Goal: Information Seeking & Learning: Learn about a topic

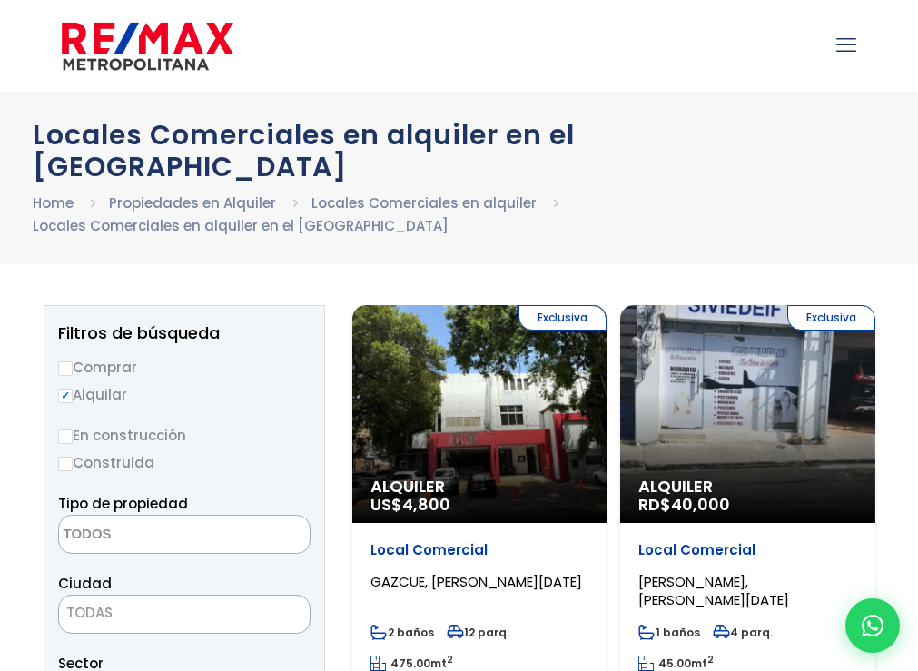
select select
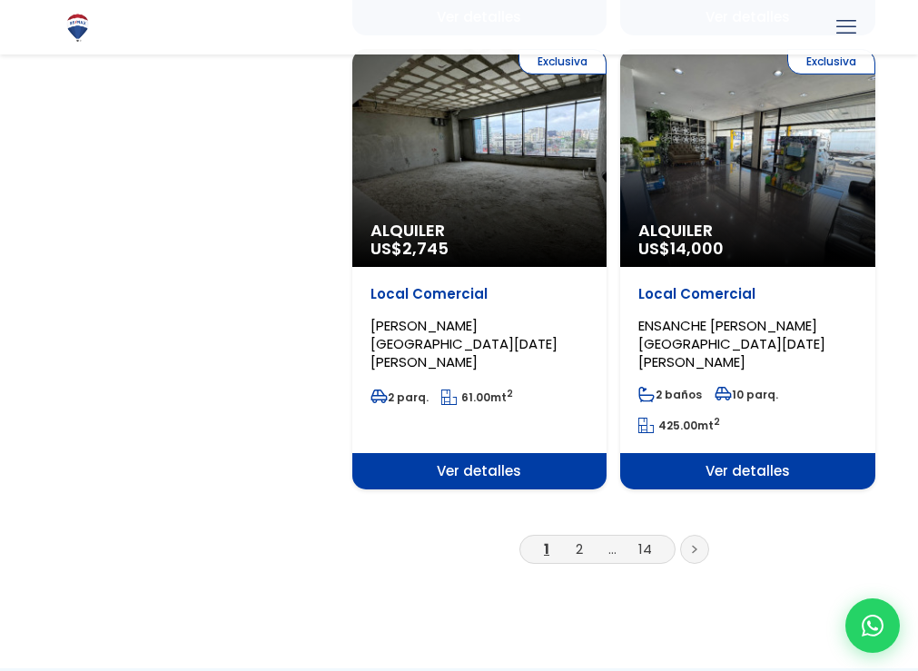
scroll to position [3358, 0]
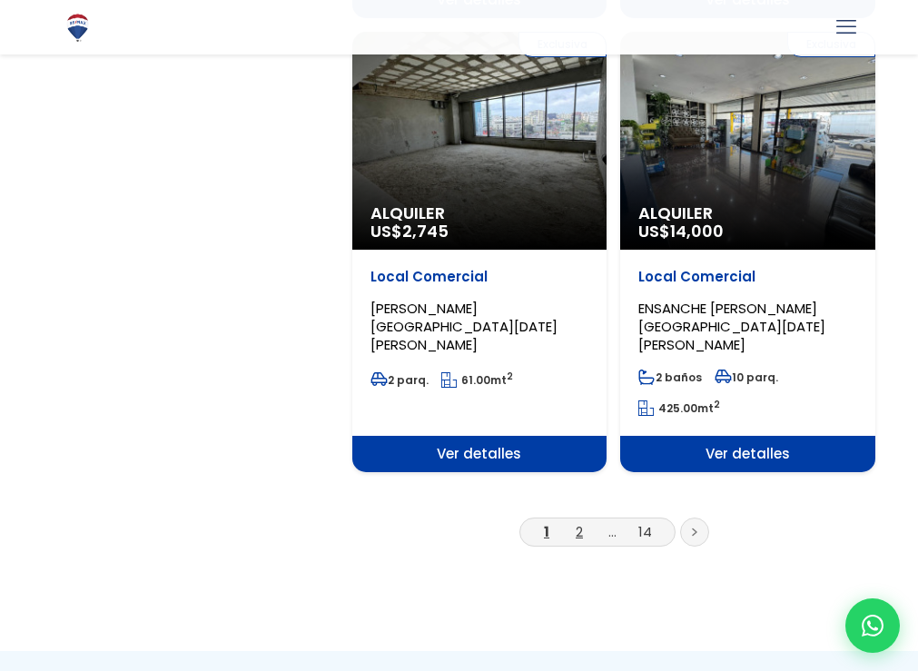
click at [577, 522] on link "2" at bounding box center [578, 531] width 7 height 19
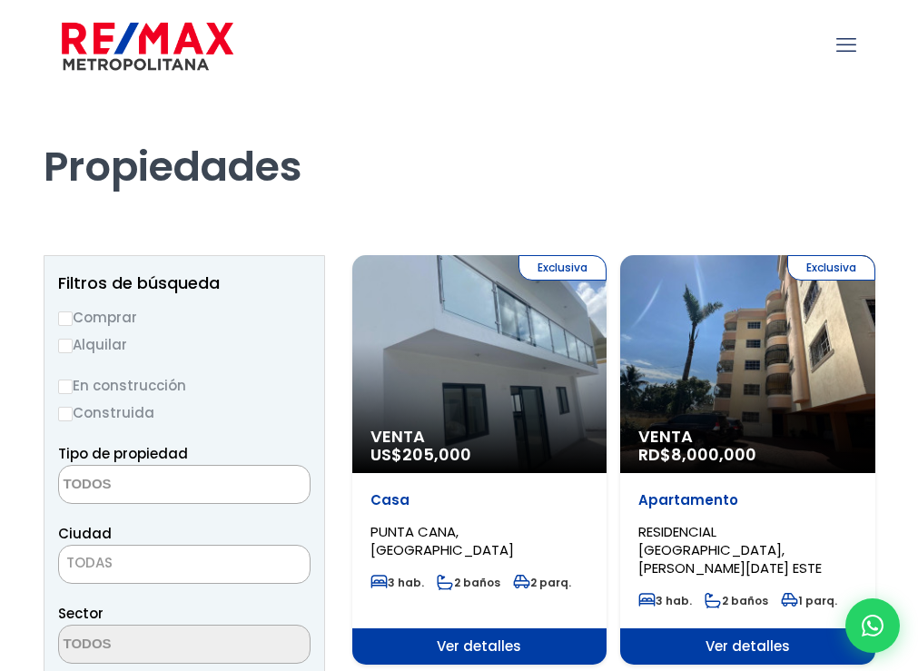
select select
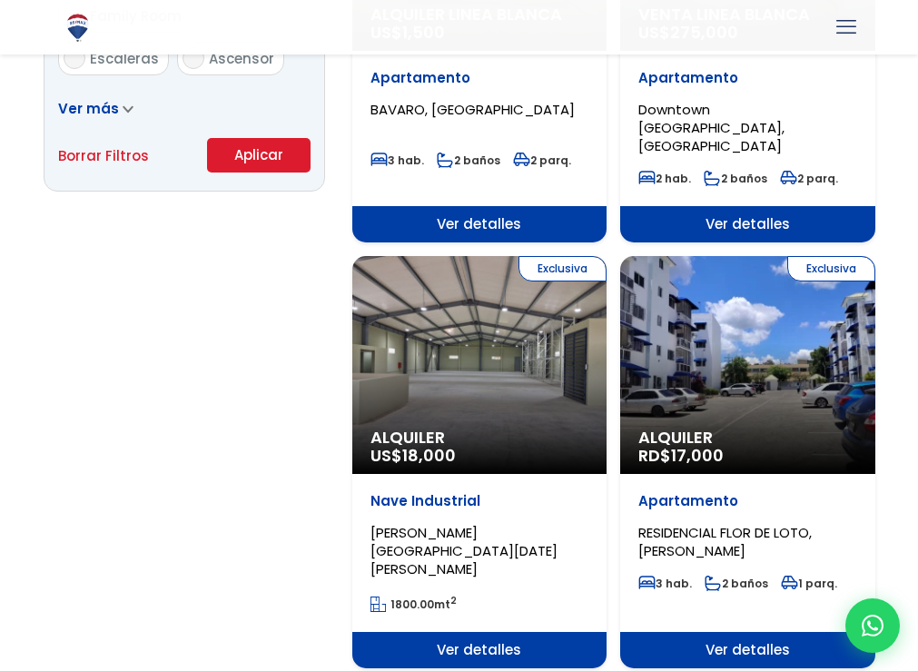
scroll to position [1271, 0]
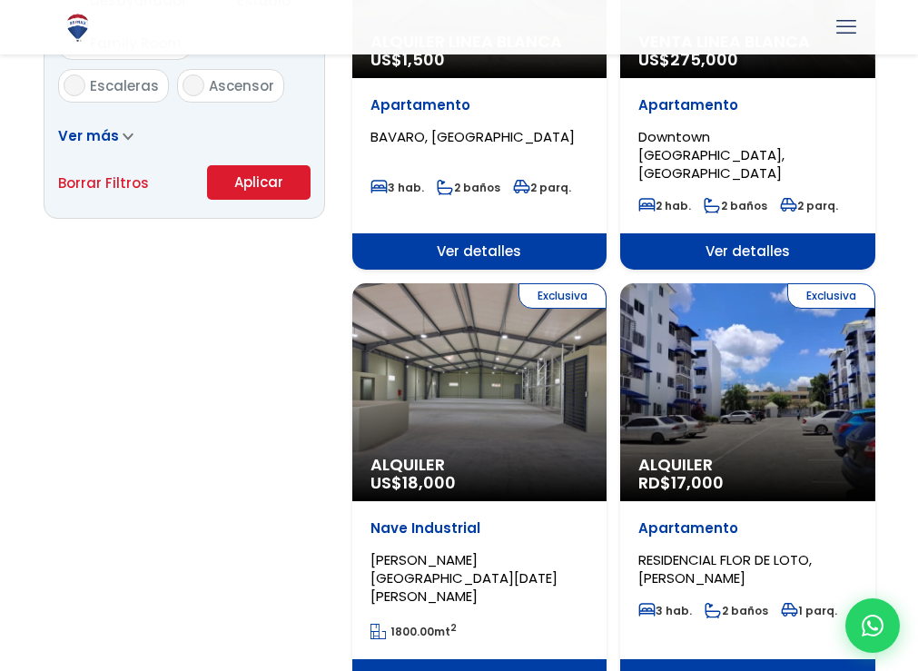
click at [713, 550] on span "RESIDENCIAL FLOR DE LOTO, PEDRO BRAND" at bounding box center [724, 568] width 173 height 37
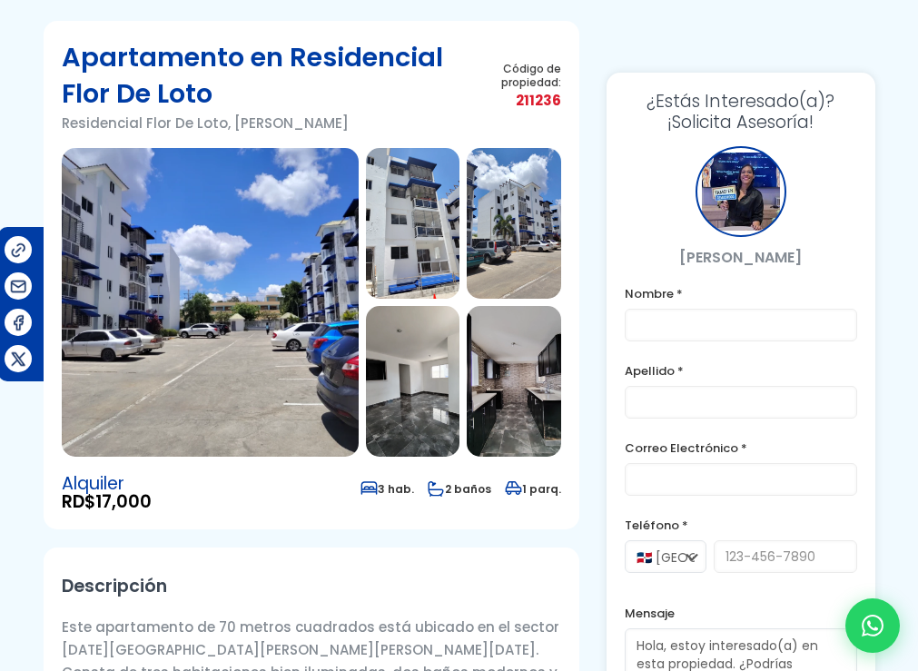
scroll to position [91, 0]
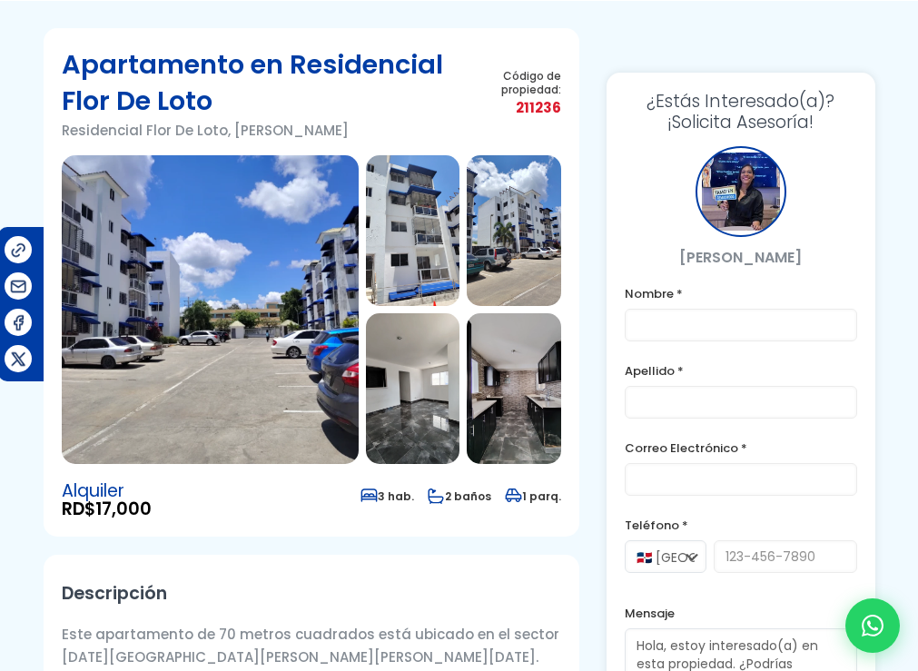
click at [509, 433] on img at bounding box center [513, 388] width 94 height 151
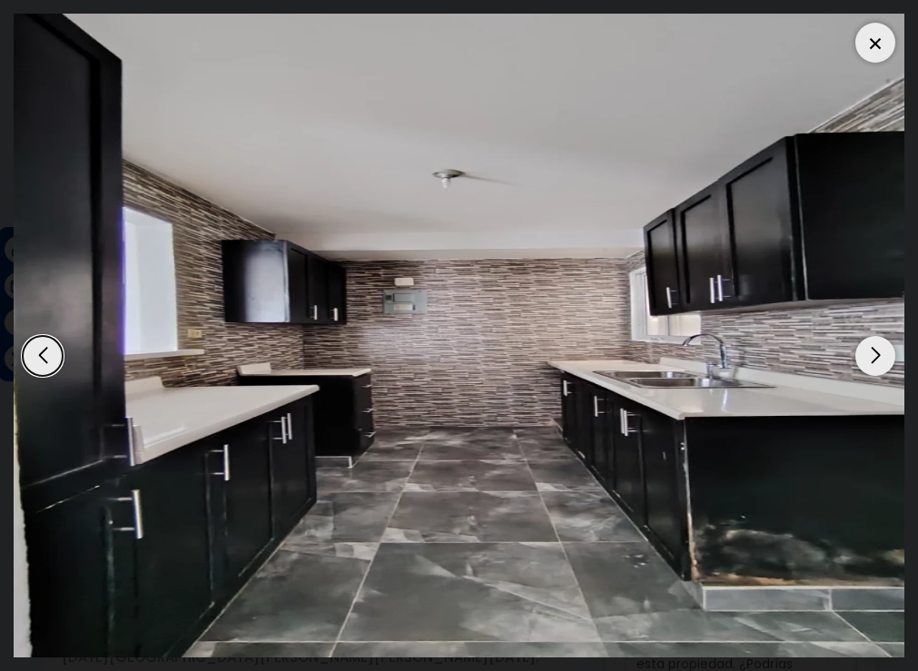
click at [879, 358] on div "Next slide" at bounding box center [875, 356] width 40 height 40
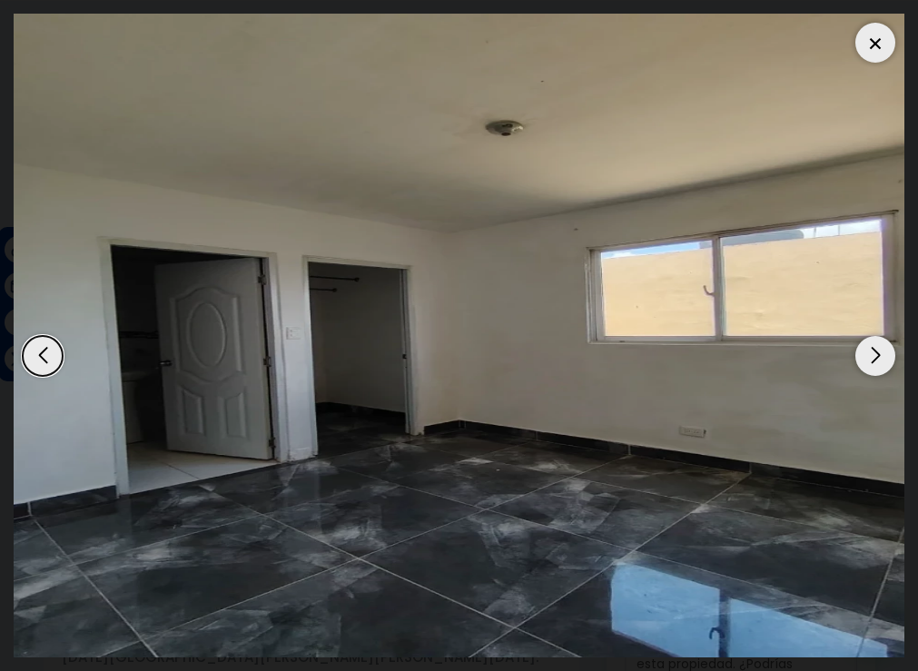
click at [879, 358] on div "Next slide" at bounding box center [875, 356] width 40 height 40
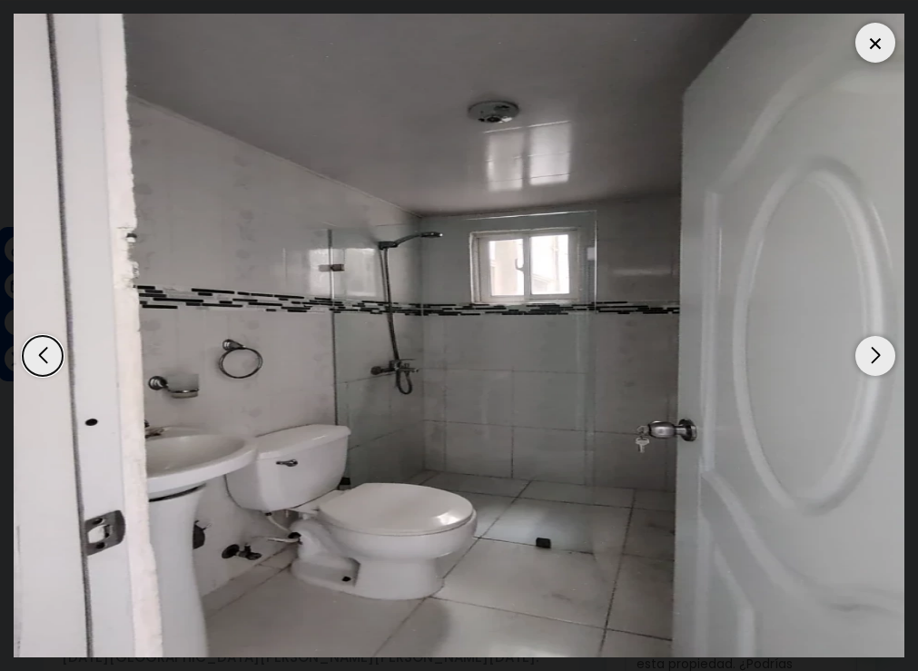
click at [879, 357] on div "Next slide" at bounding box center [875, 356] width 40 height 40
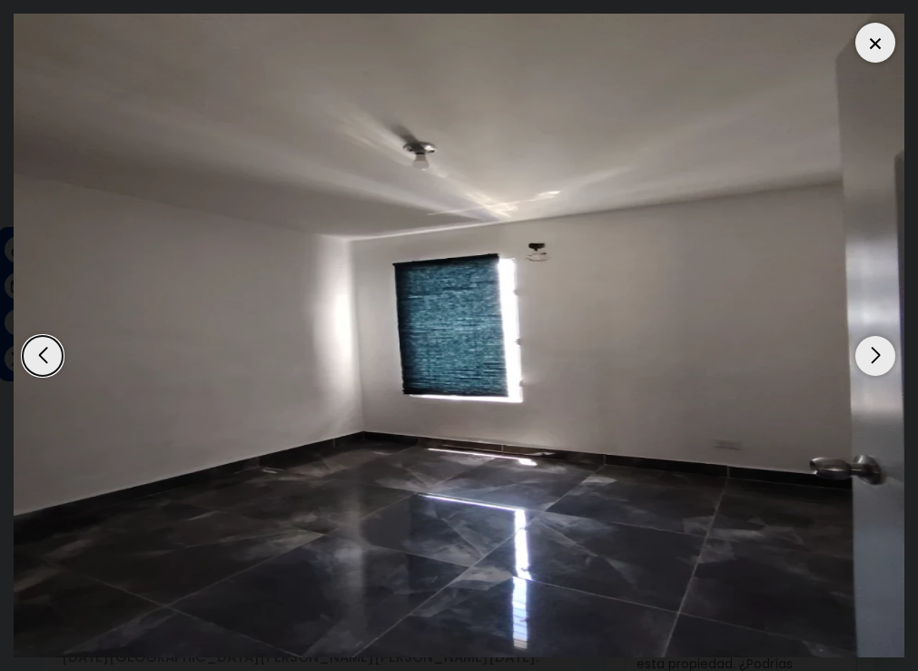
click at [879, 357] on div "Next slide" at bounding box center [875, 356] width 40 height 40
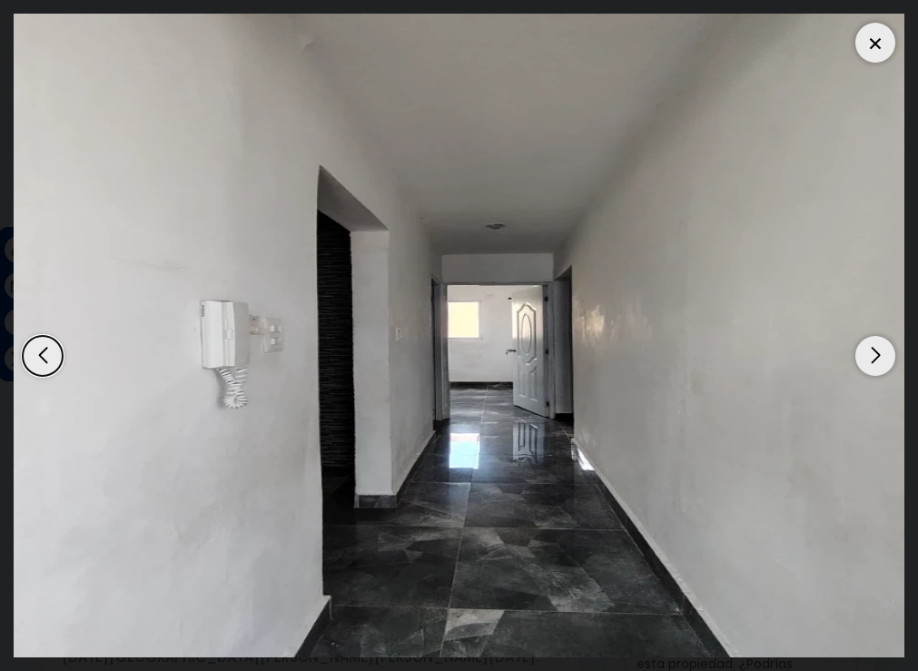
click at [877, 48] on div at bounding box center [875, 43] width 40 height 40
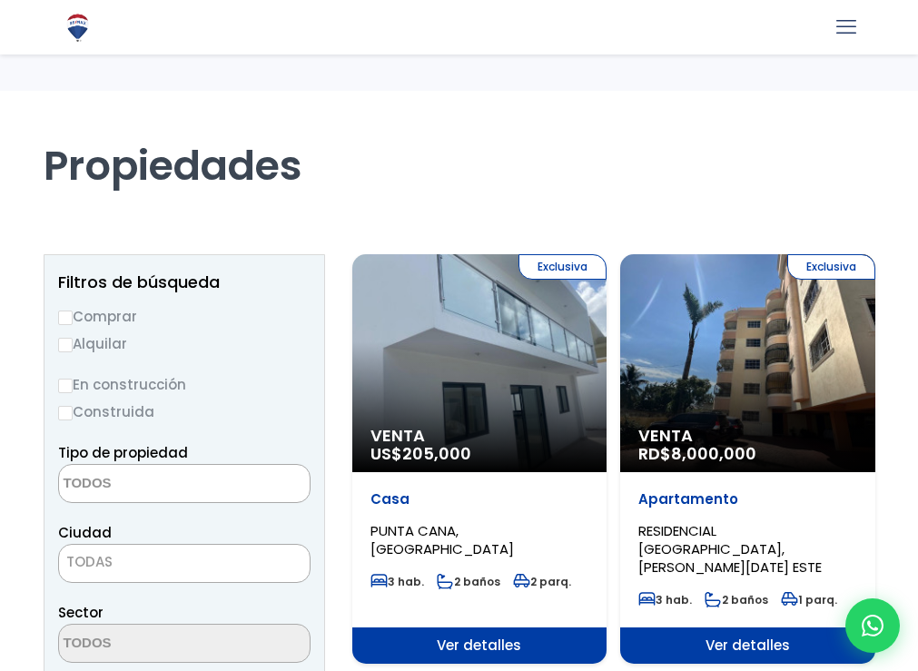
select select
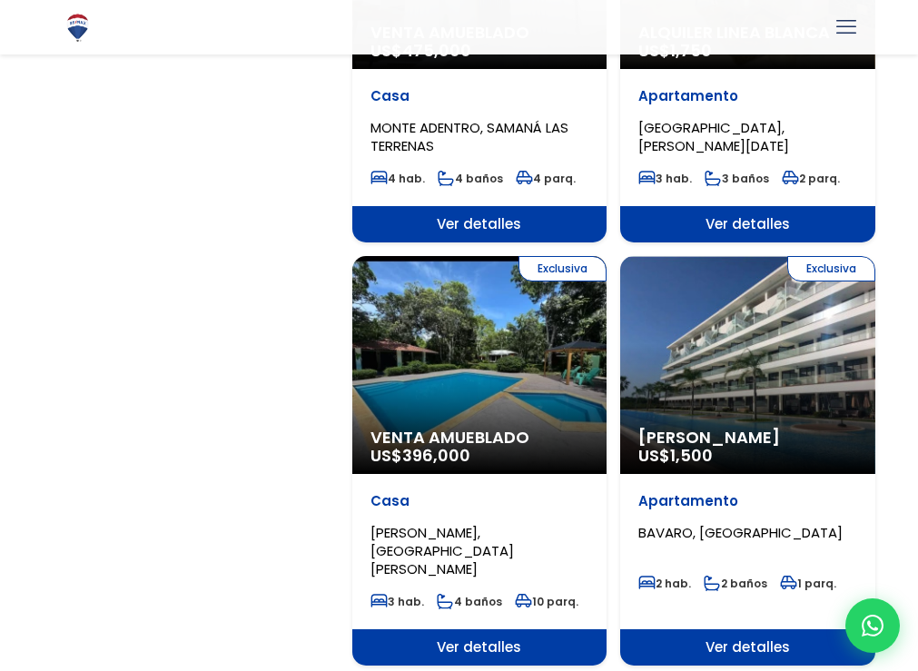
scroll to position [2996, 0]
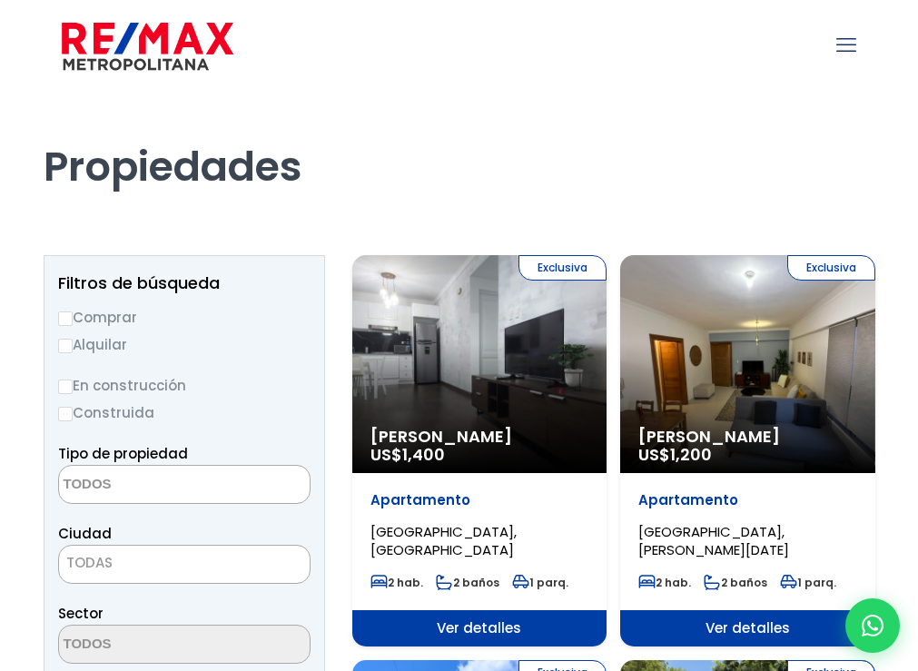
select select
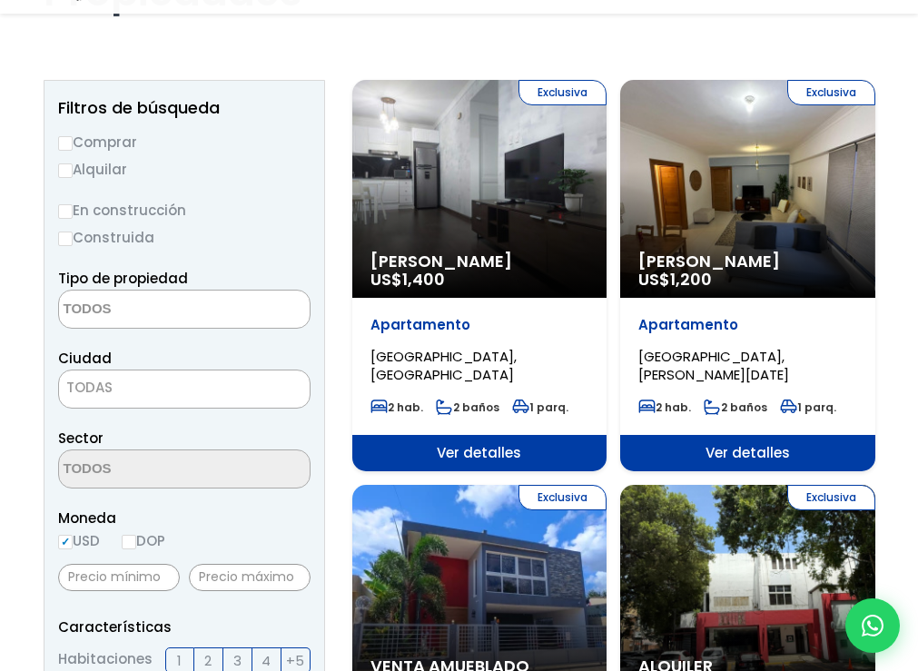
scroll to position [182, 0]
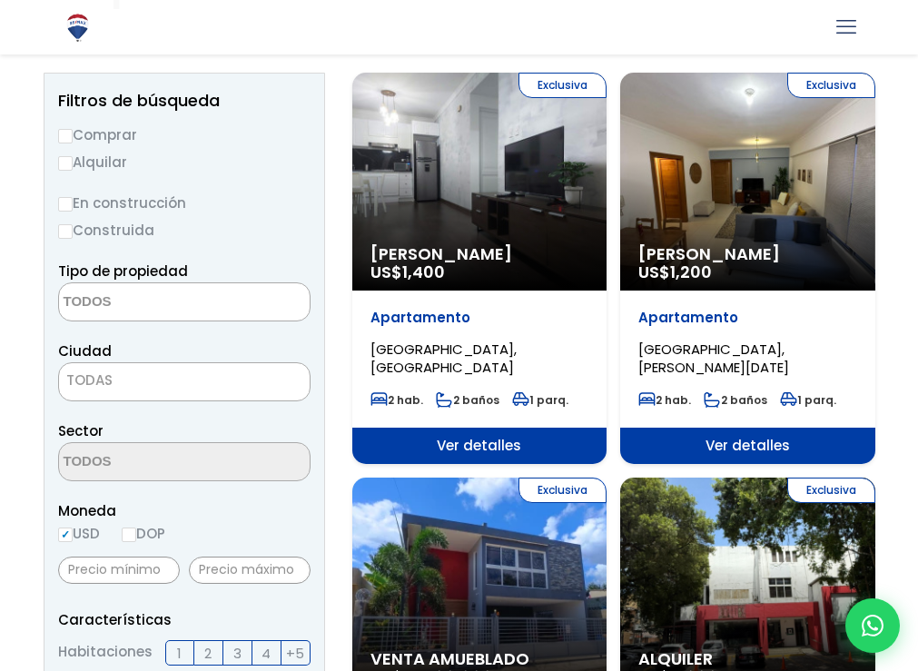
click at [679, 268] on span "1,200" at bounding box center [691, 271] width 42 height 23
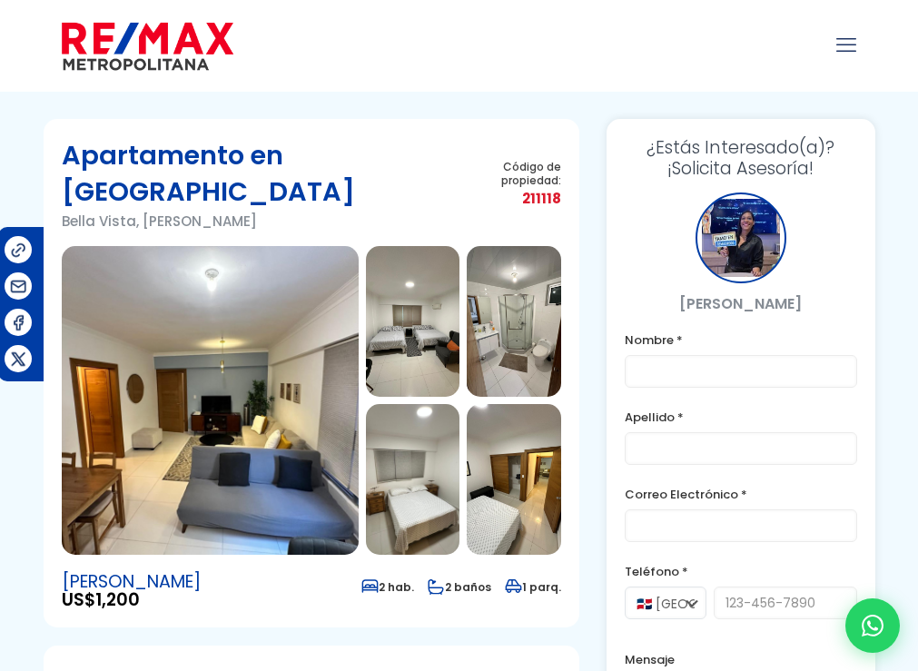
click at [408, 291] on img at bounding box center [413, 321] width 94 height 151
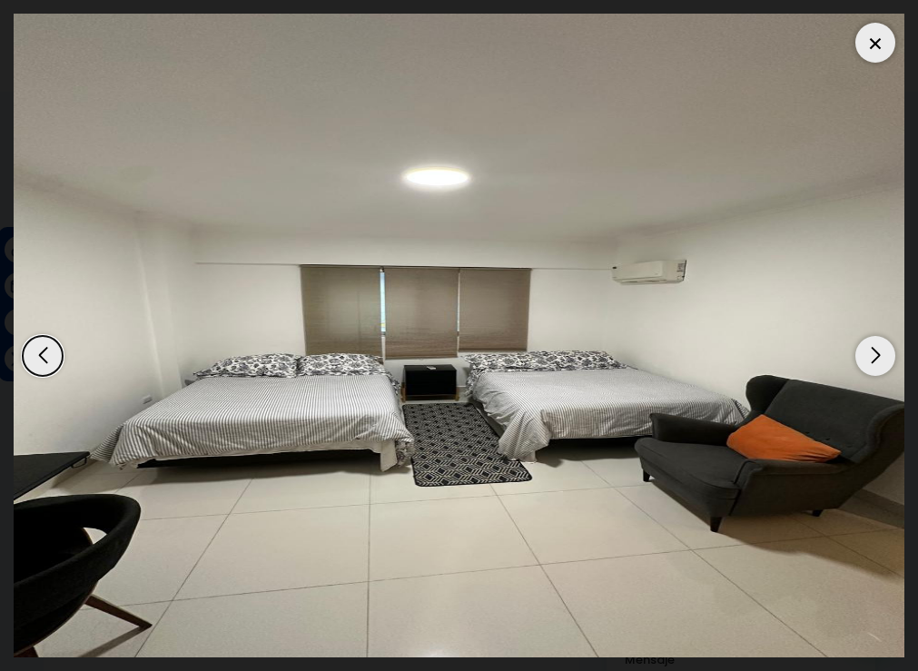
click at [872, 353] on div "Next slide" at bounding box center [875, 356] width 40 height 40
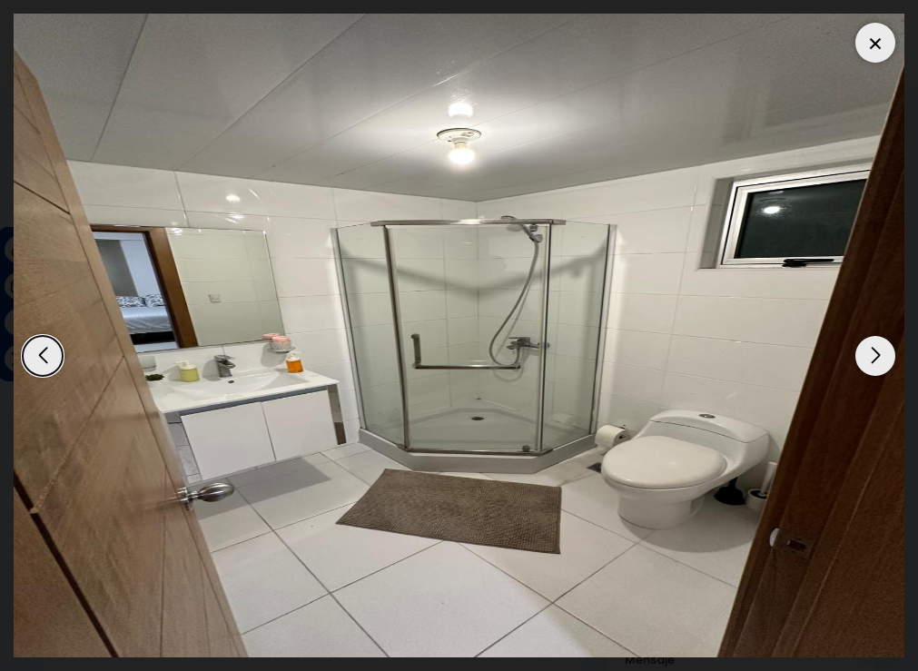
click at [872, 353] on div "Next slide" at bounding box center [875, 356] width 40 height 40
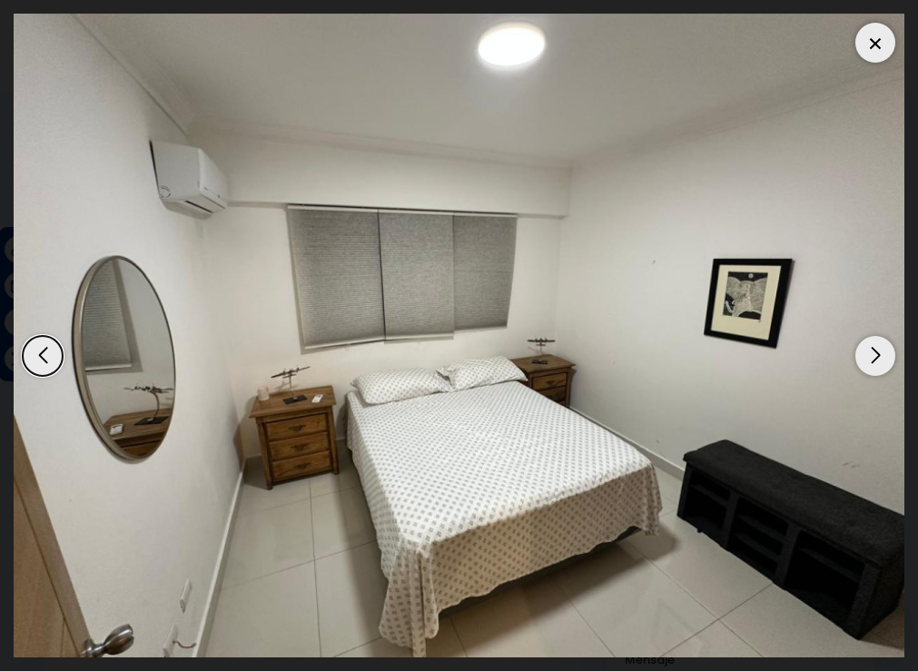
click at [37, 356] on div "Previous slide" at bounding box center [43, 356] width 40 height 40
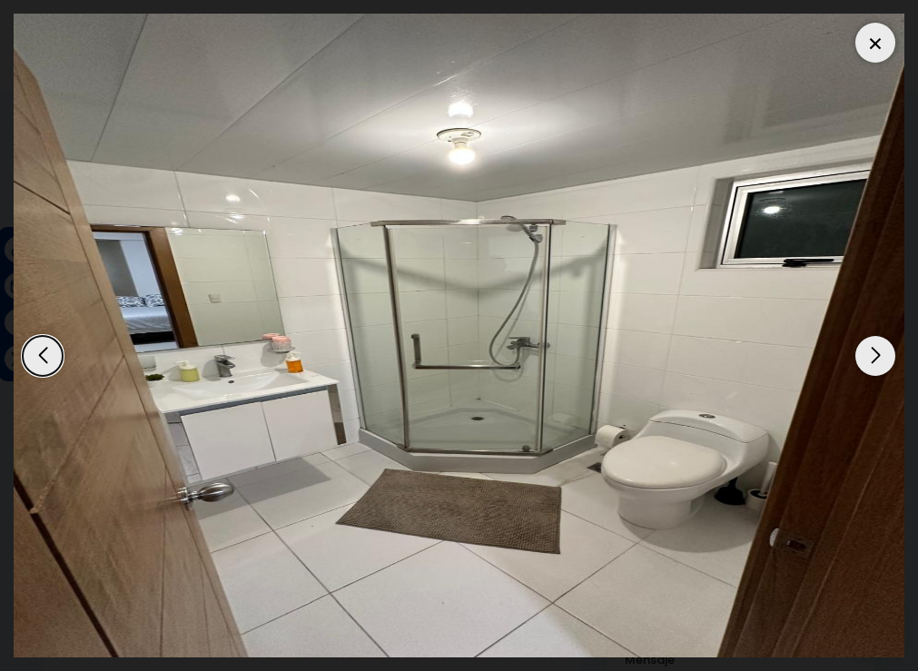
click at [884, 356] on div "Next slide" at bounding box center [875, 356] width 40 height 40
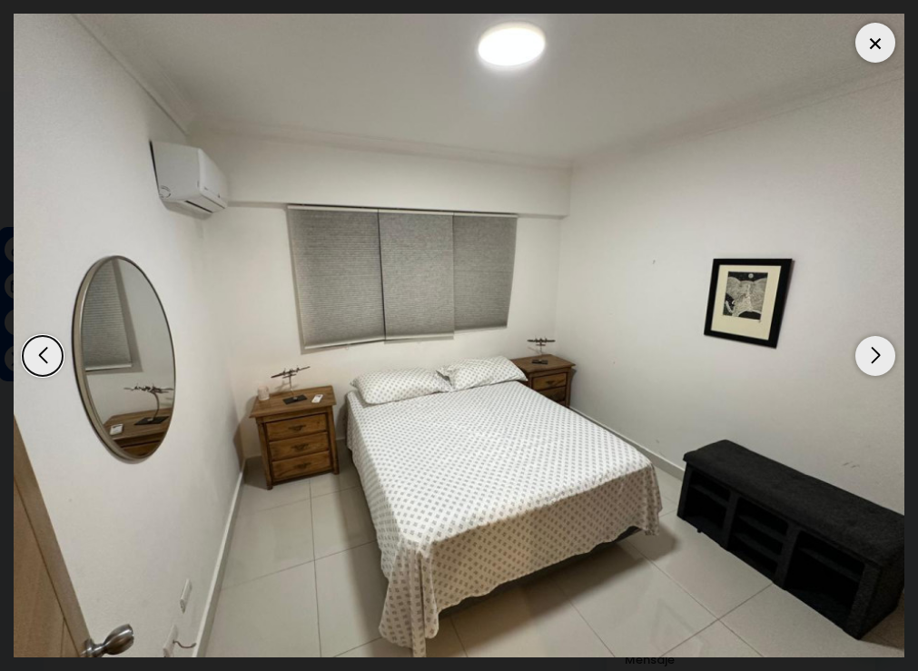
click at [884, 356] on div "Next slide" at bounding box center [875, 356] width 40 height 40
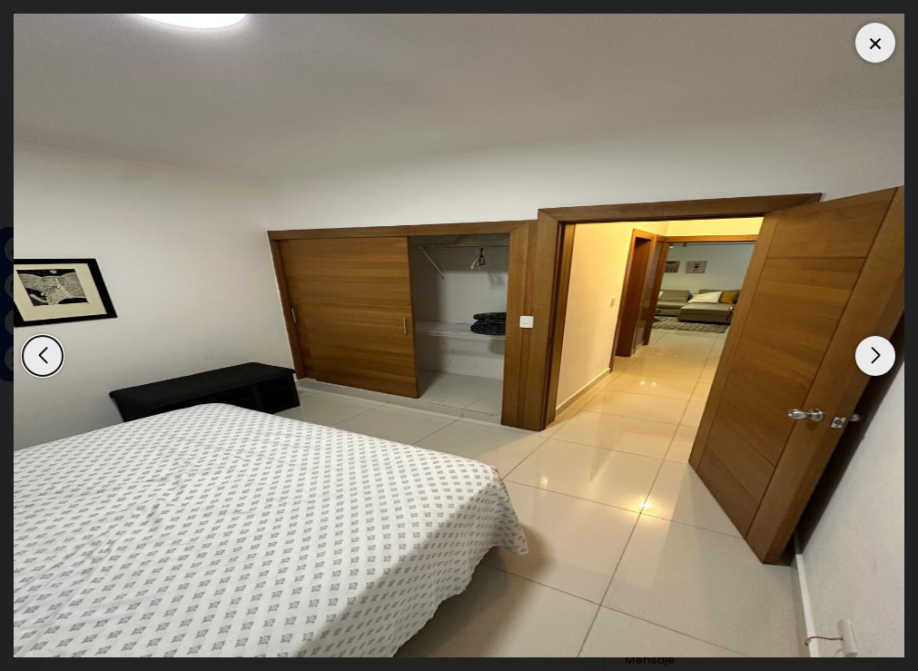
click at [884, 356] on div "Next slide" at bounding box center [875, 356] width 40 height 40
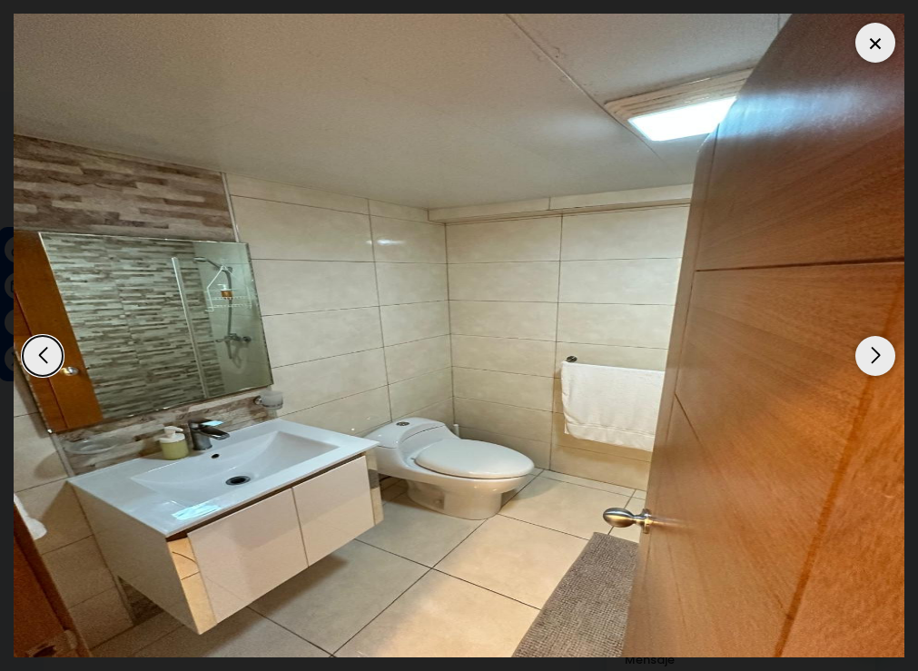
click at [884, 356] on div "Next slide" at bounding box center [875, 356] width 40 height 40
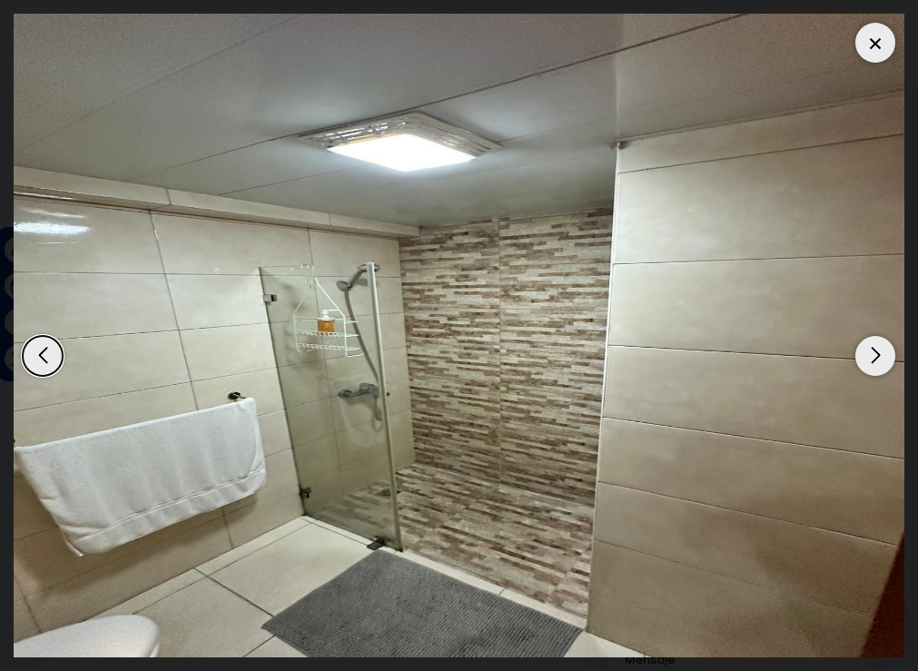
click at [868, 41] on div at bounding box center [875, 43] width 40 height 40
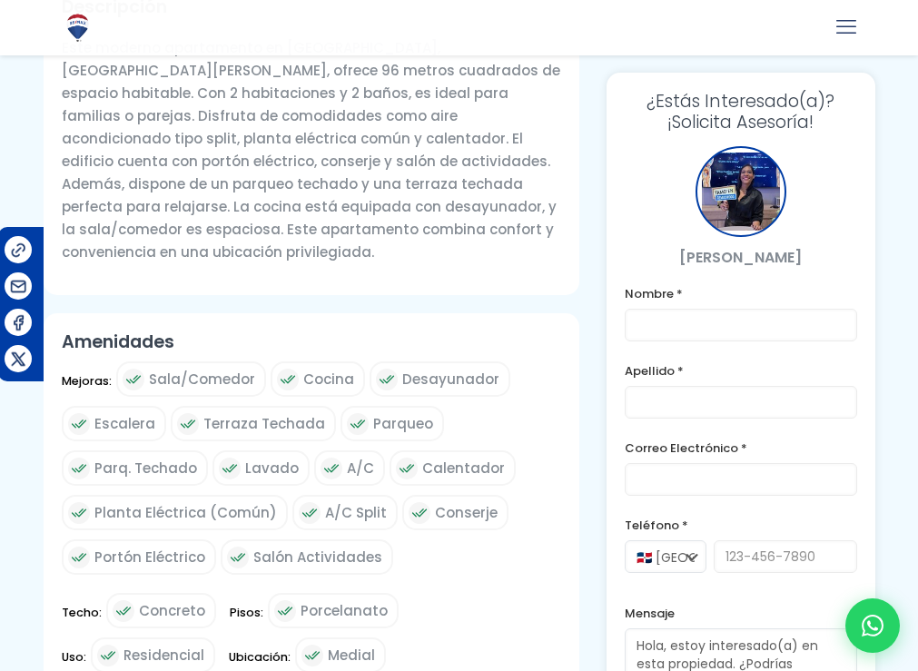
scroll to position [675, 0]
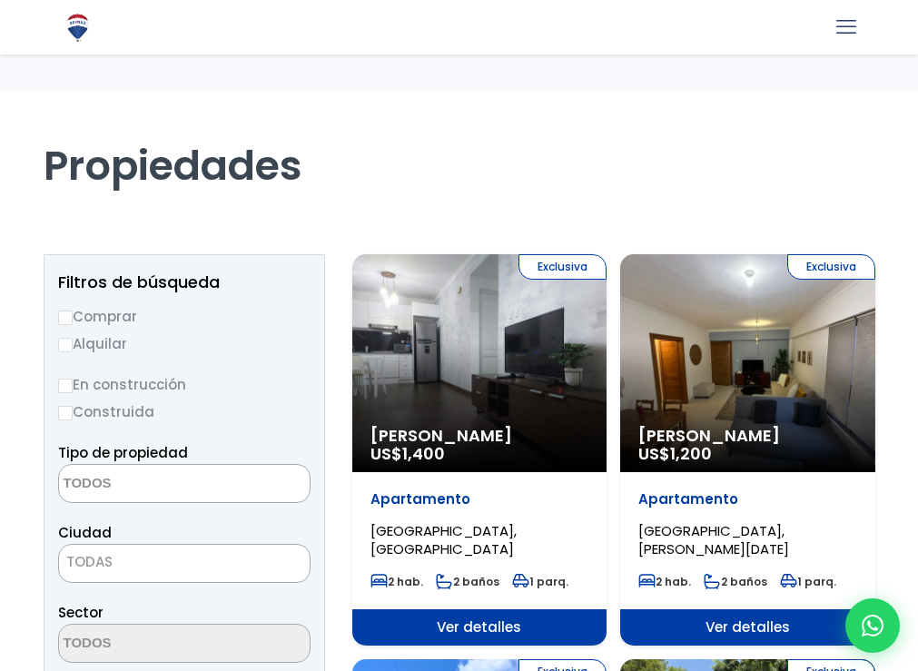
select select
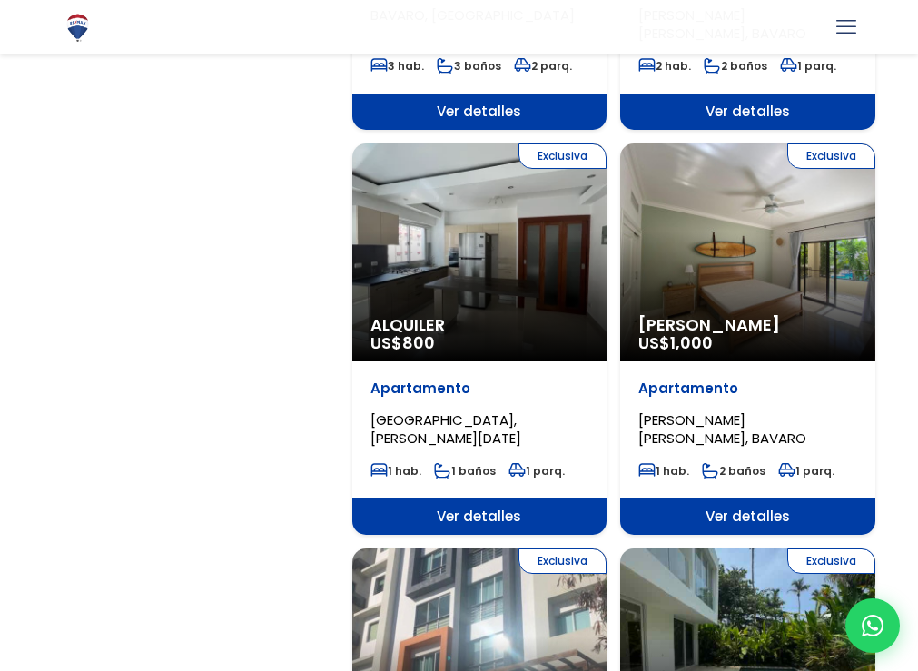
scroll to position [2179, 0]
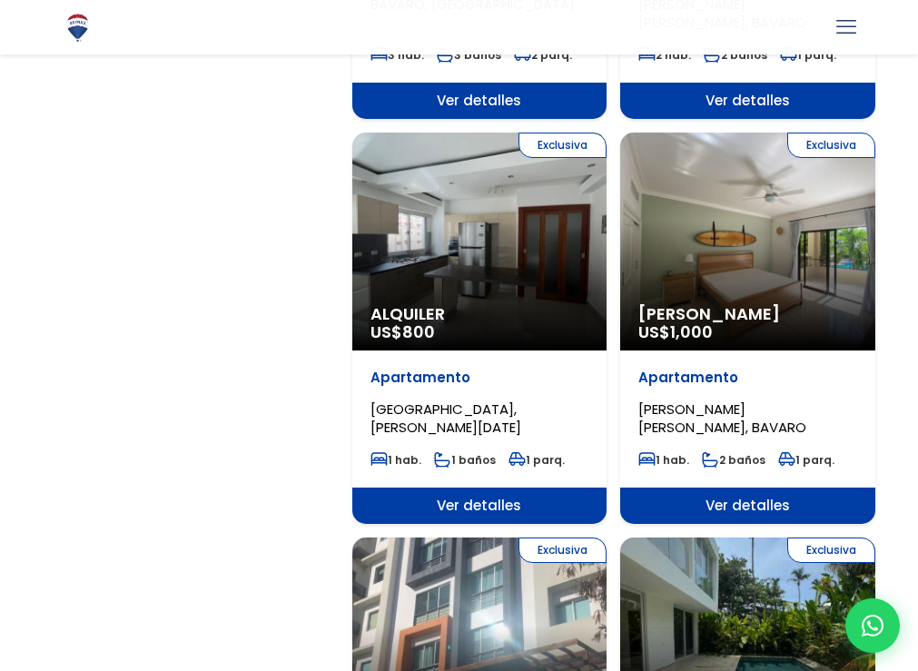
click at [668, 360] on div "[GEOGRAPHIC_DATA][PERSON_NAME][PERSON_NAME], BAVARO 1 hab. 2 baños 1 parq." at bounding box center [747, 418] width 255 height 137
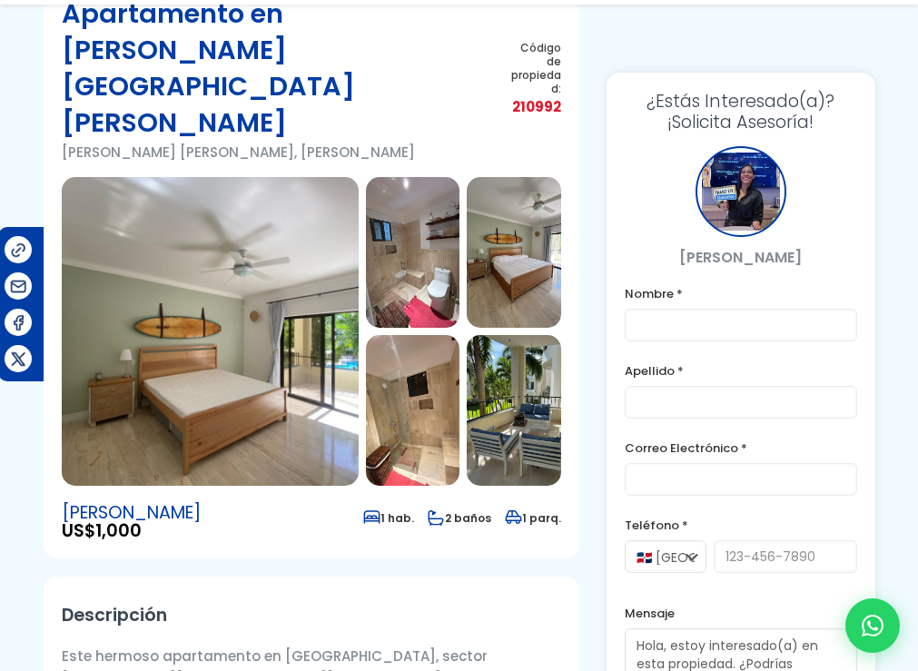
scroll to position [182, 0]
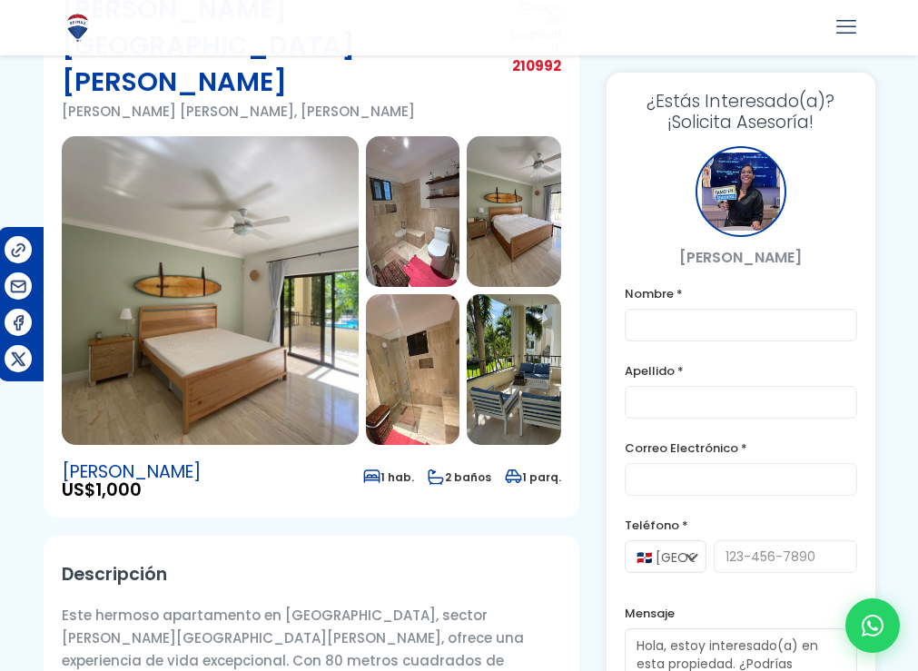
click at [469, 340] on img at bounding box center [513, 369] width 94 height 151
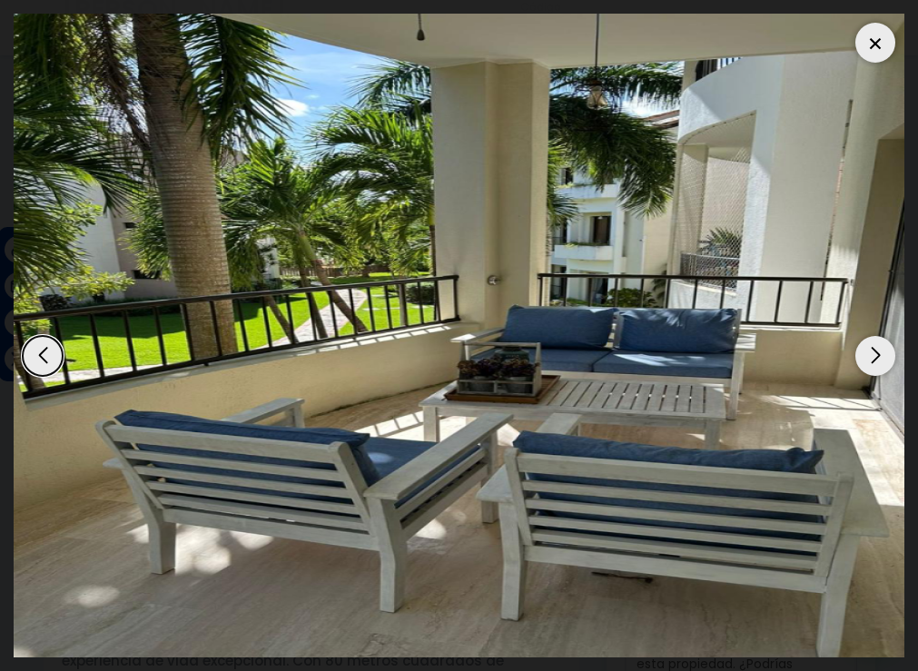
click at [34, 354] on div "Previous slide" at bounding box center [43, 356] width 40 height 40
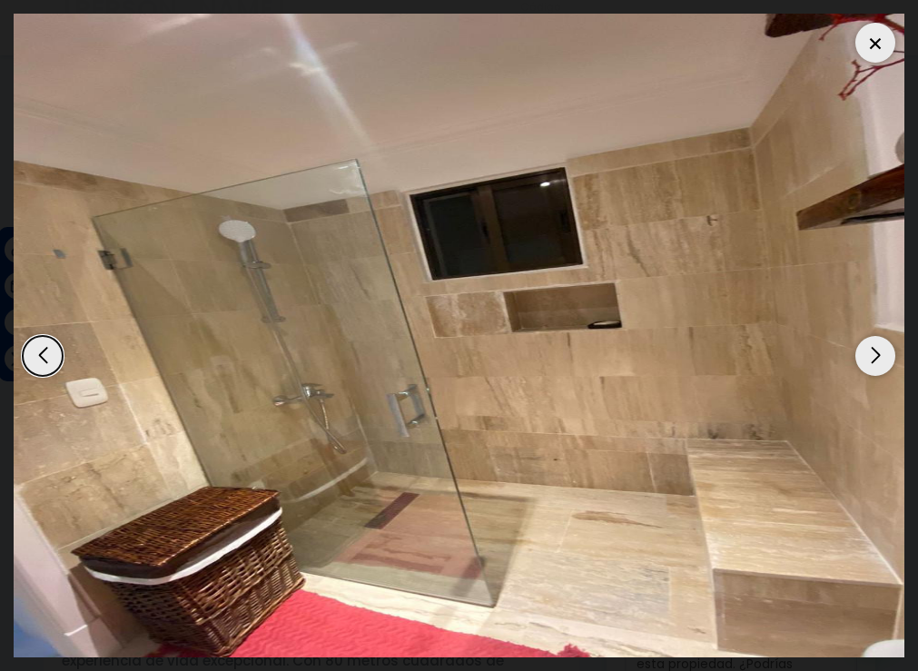
click at [37, 352] on div "Previous slide" at bounding box center [43, 356] width 40 height 40
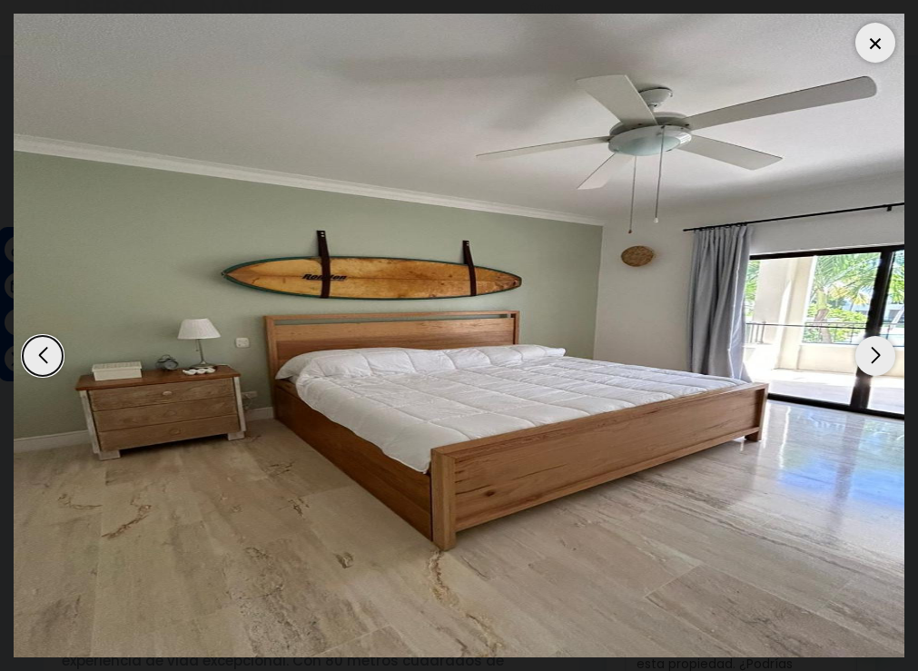
click at [37, 352] on div "Previous slide" at bounding box center [43, 356] width 40 height 40
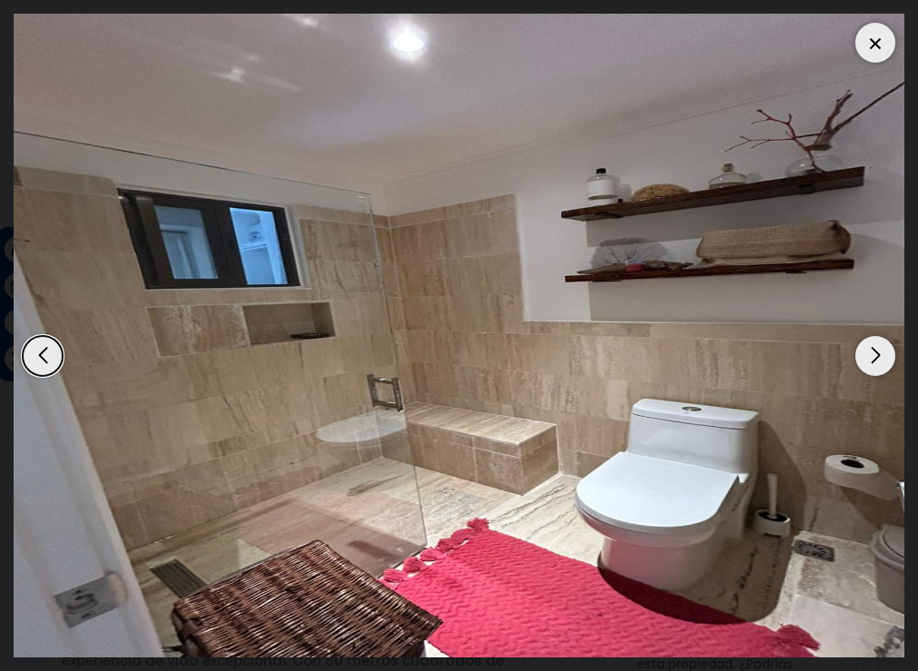
click at [37, 352] on div "Previous slide" at bounding box center [43, 356] width 40 height 40
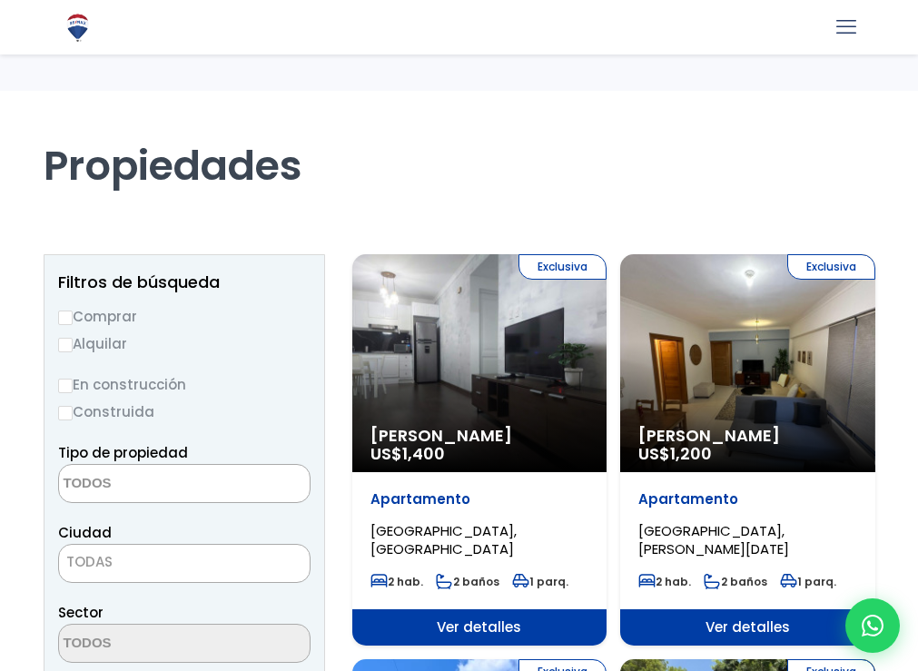
select select
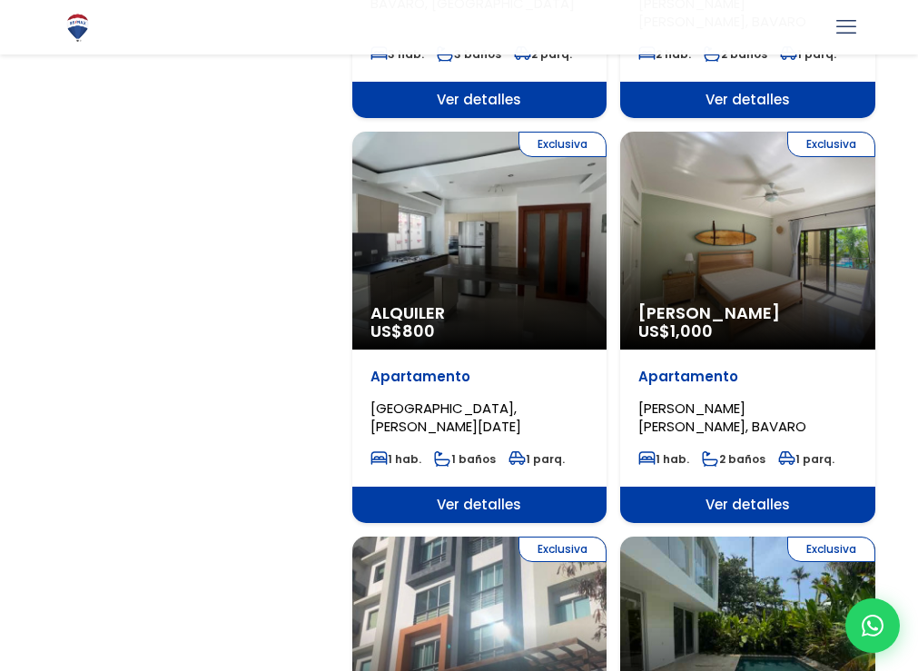
scroll to position [2179, 0]
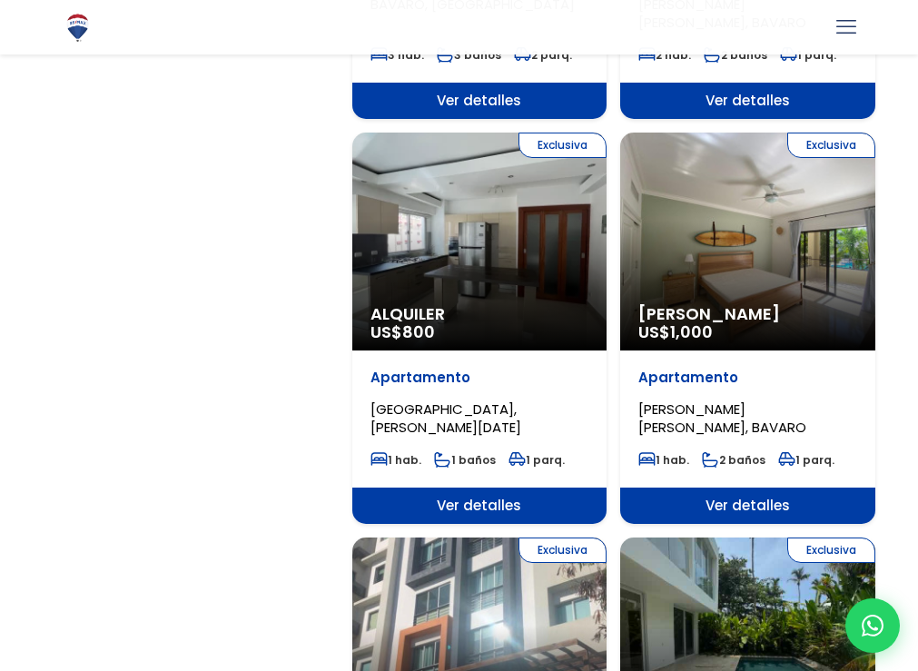
click at [520, 270] on div "Exclusiva Alquiler US$ 800" at bounding box center [479, 242] width 255 height 218
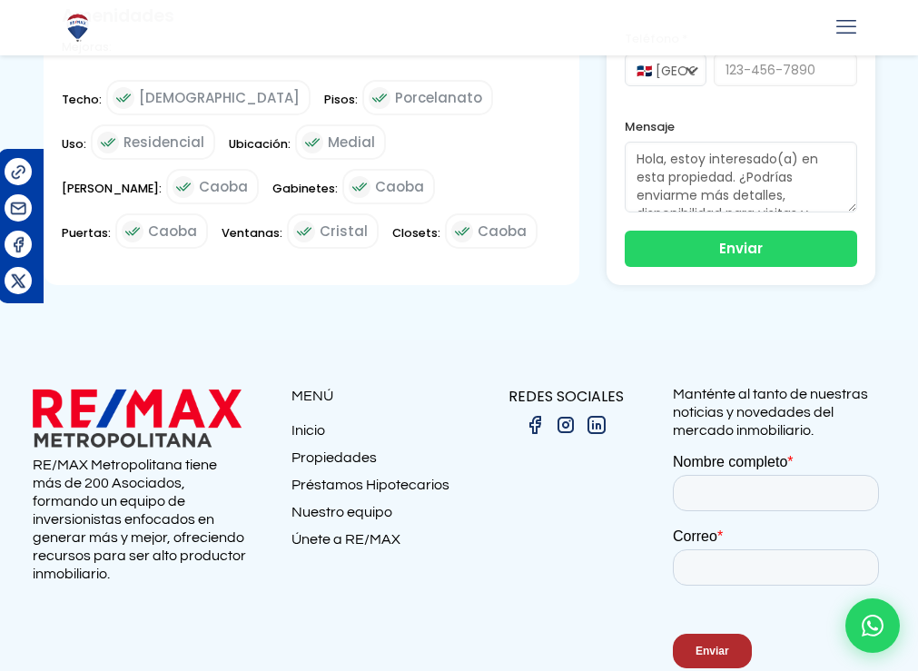
scroll to position [1084, 0]
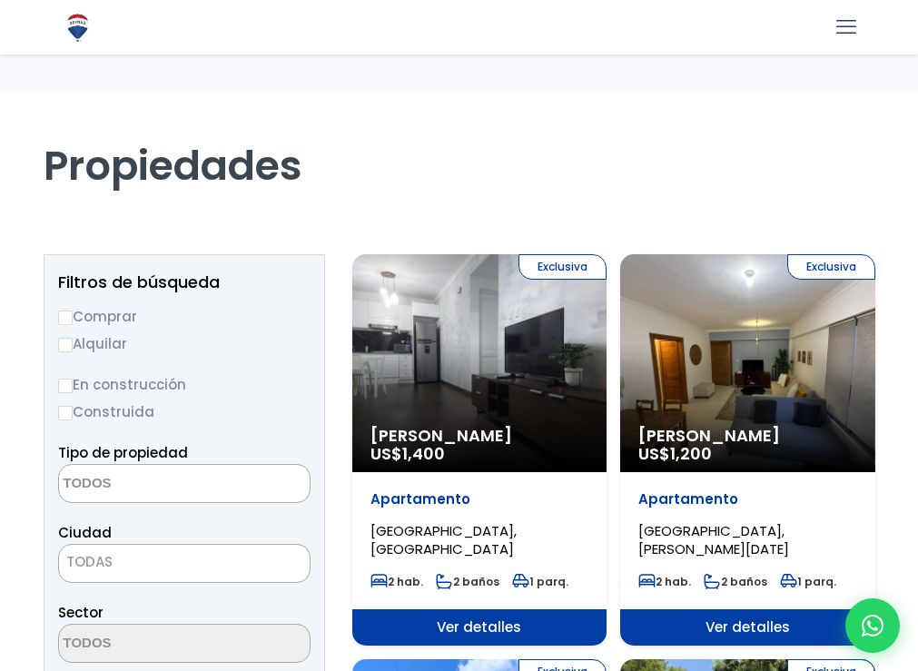
select select
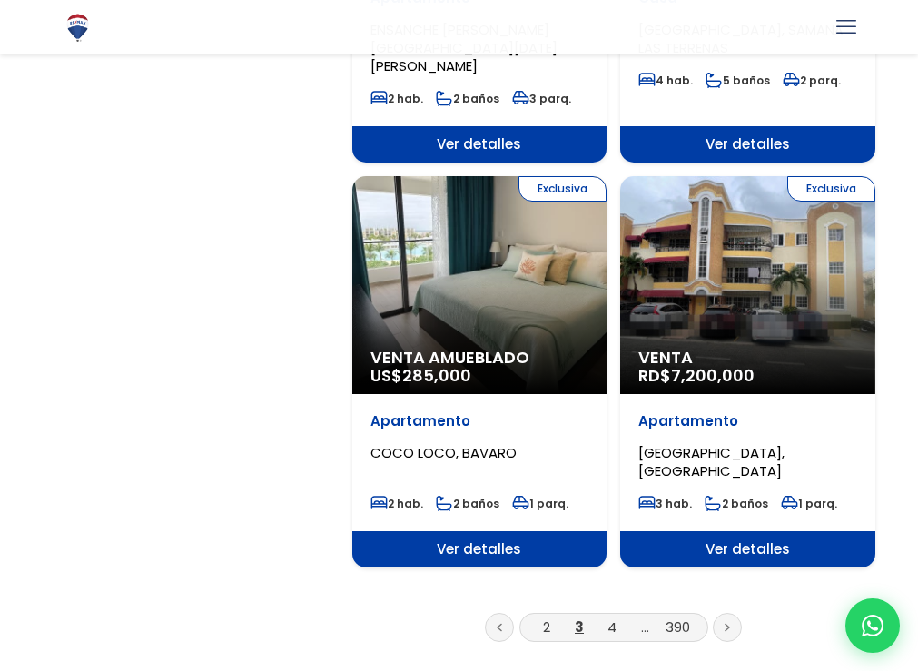
scroll to position [2997, 0]
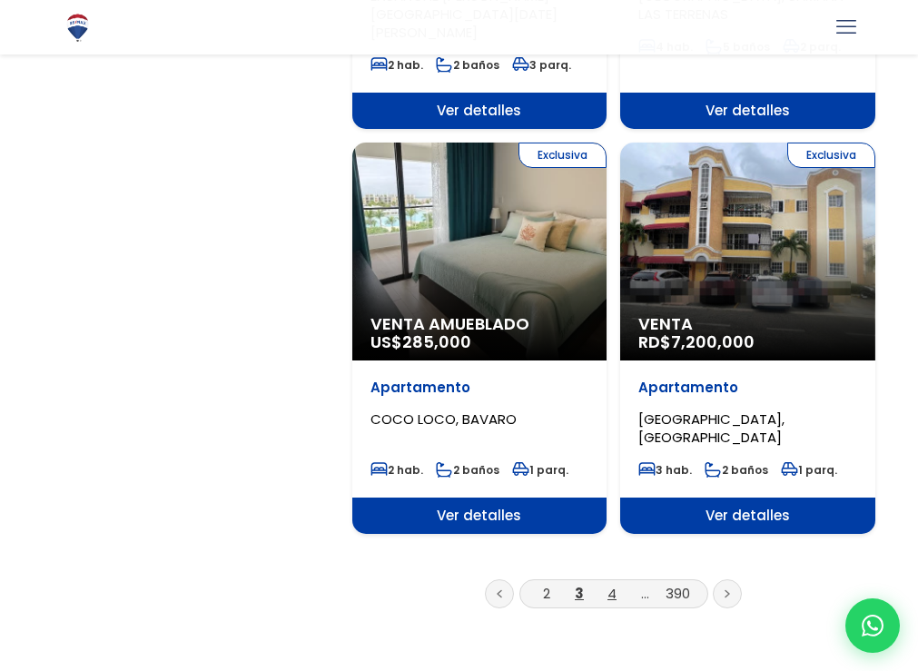
click at [610, 584] on link "4" at bounding box center [611, 593] width 9 height 19
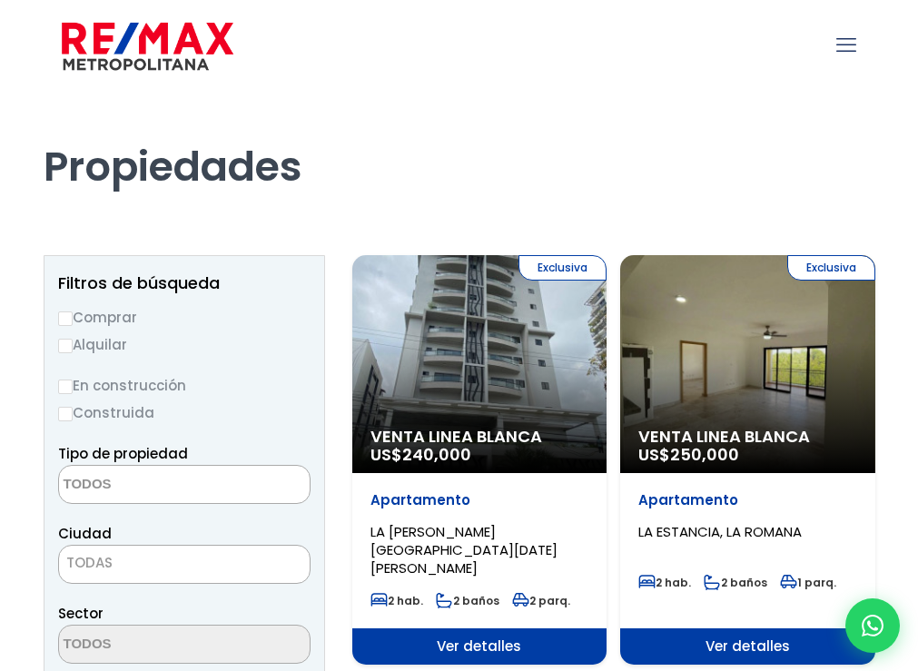
select select
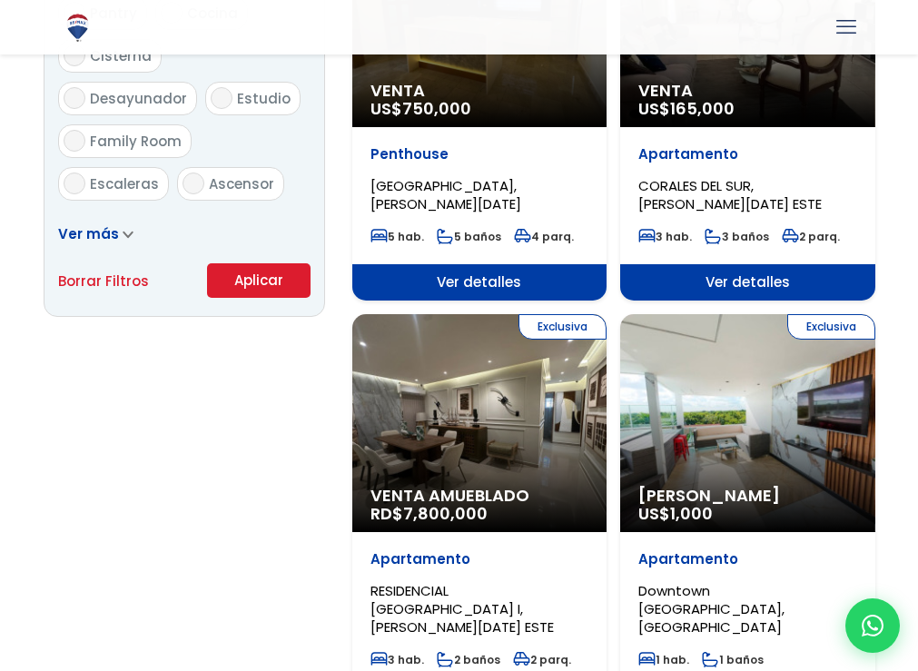
scroll to position [1180, 0]
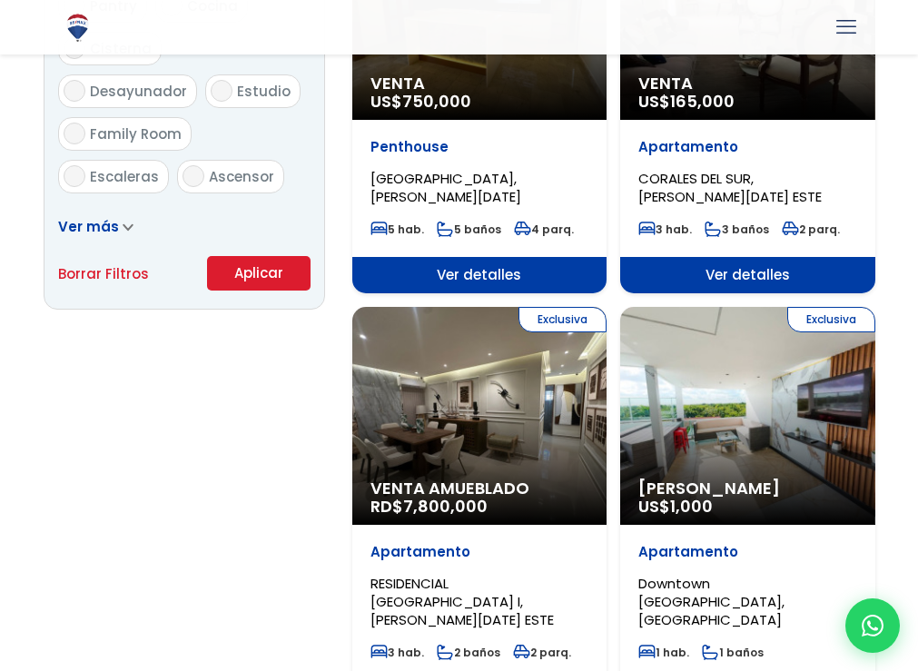
click at [470, 495] on span "7,800,000" at bounding box center [445, 506] width 84 height 23
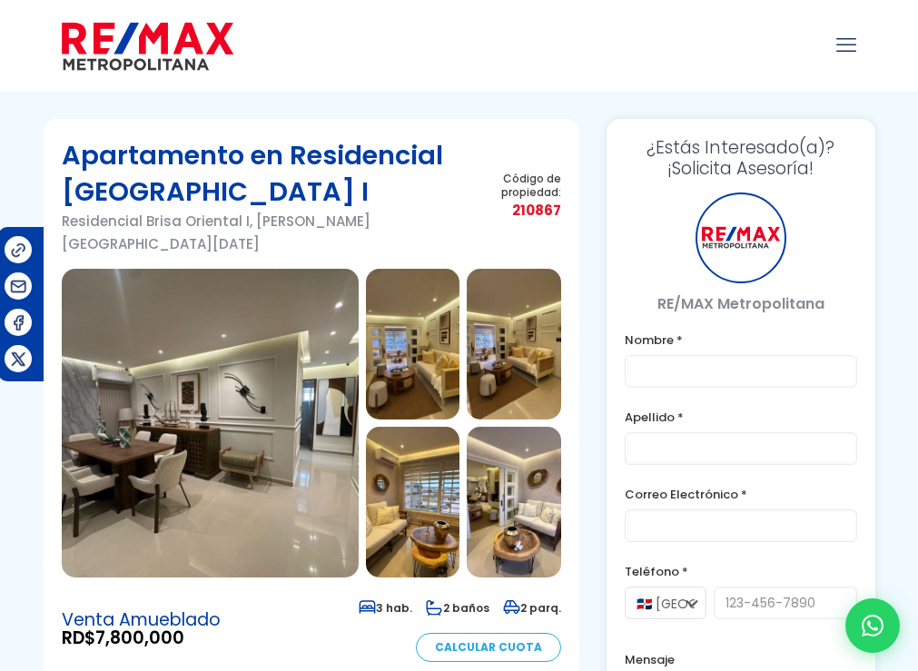
click at [267, 351] on img at bounding box center [210, 423] width 297 height 309
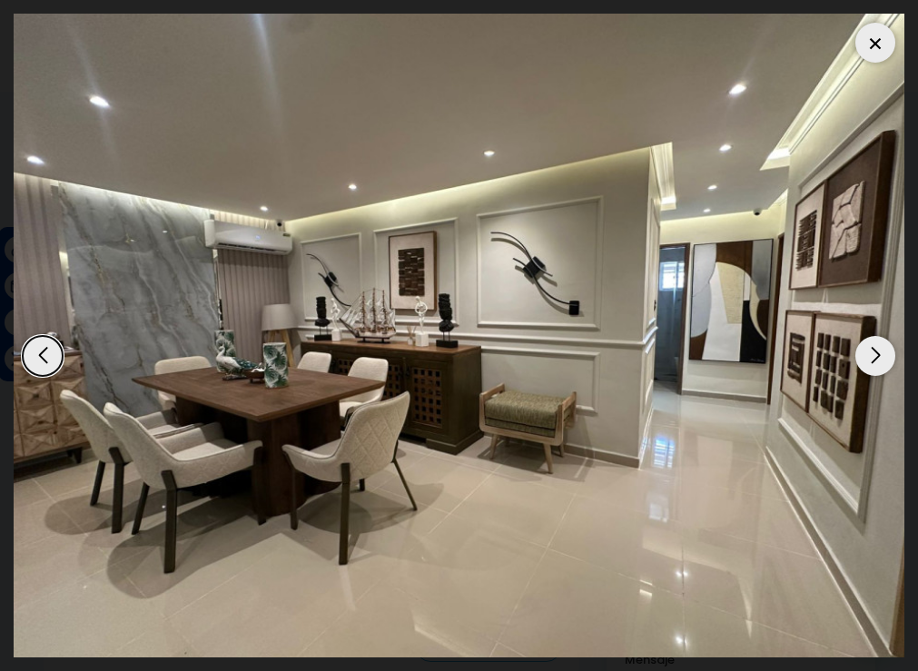
click at [876, 355] on div "Next slide" at bounding box center [875, 356] width 40 height 40
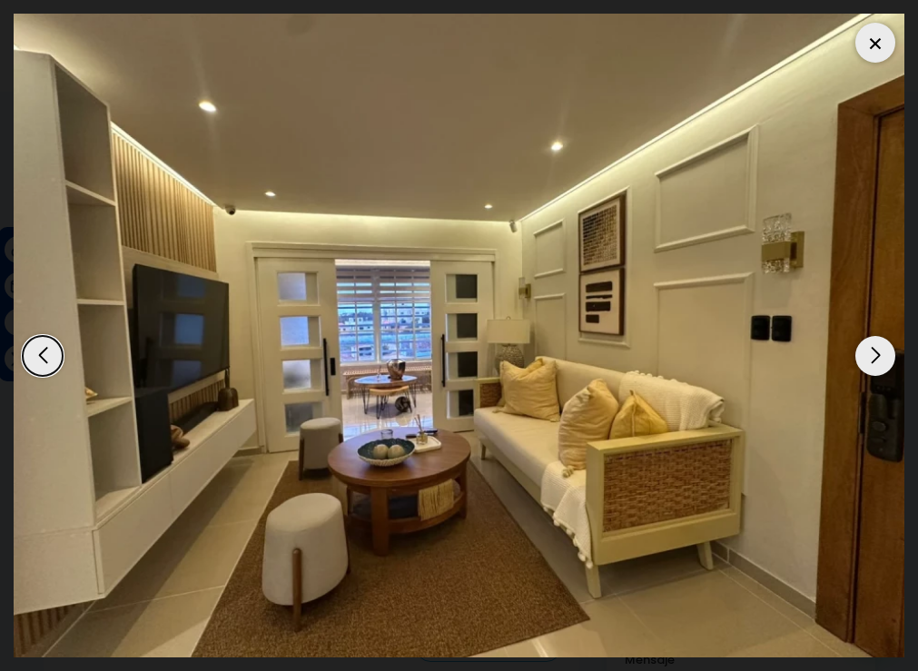
click at [876, 355] on div "Next slide" at bounding box center [875, 356] width 40 height 40
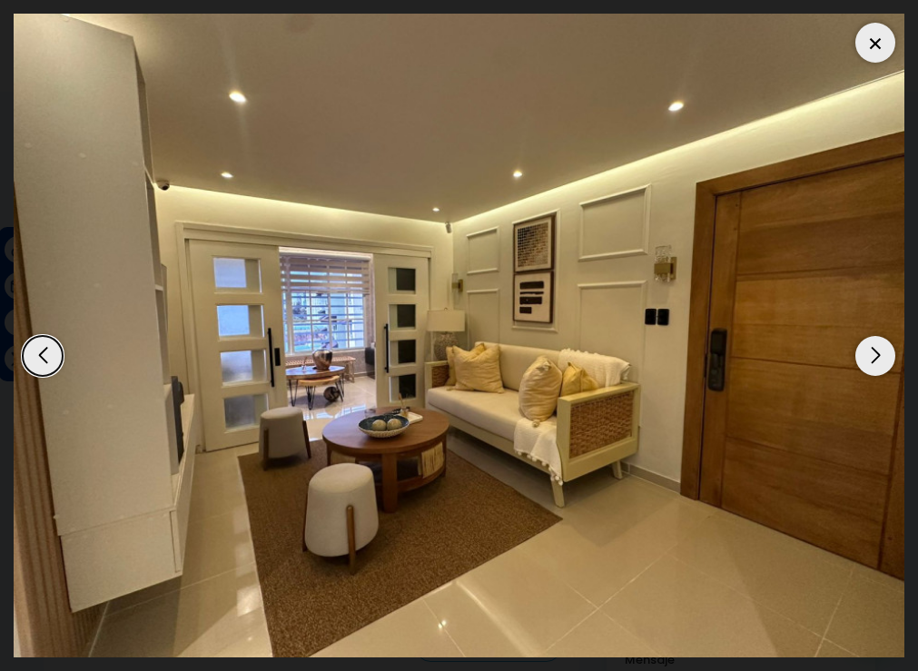
click at [876, 355] on div "Next slide" at bounding box center [875, 356] width 40 height 40
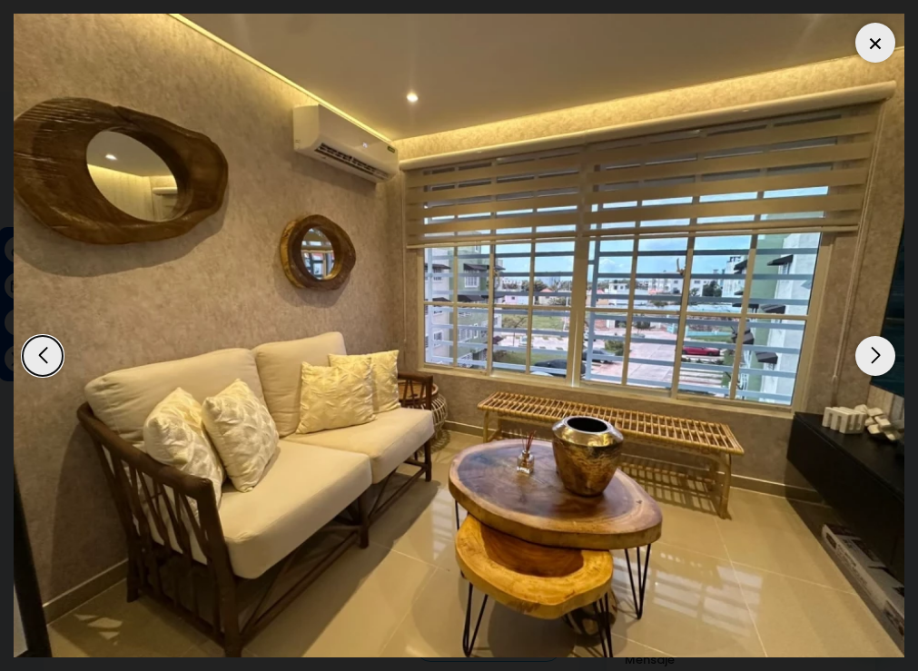
click at [876, 355] on div "Next slide" at bounding box center [875, 356] width 40 height 40
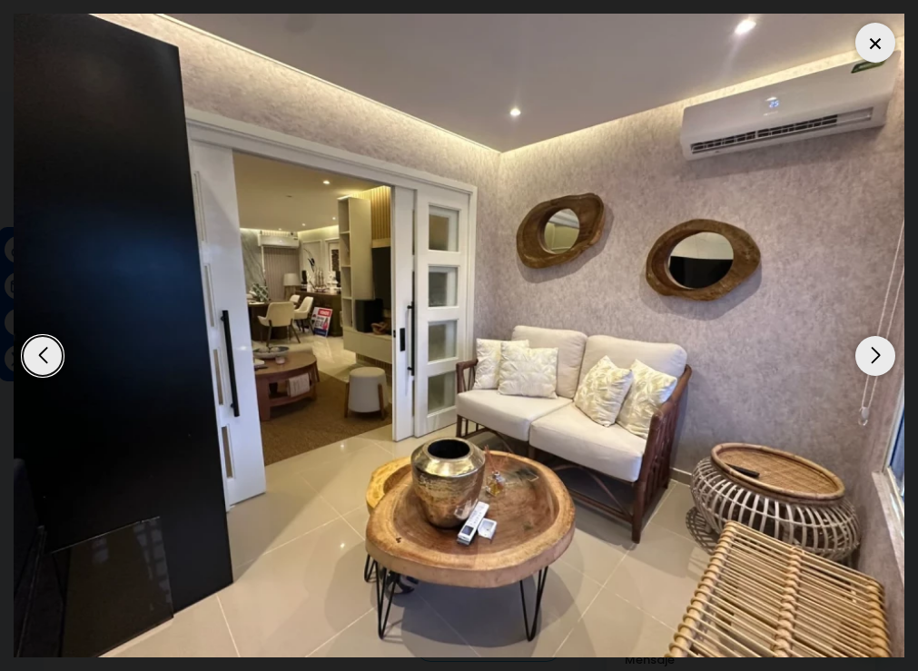
click at [876, 355] on div "Next slide" at bounding box center [875, 356] width 40 height 40
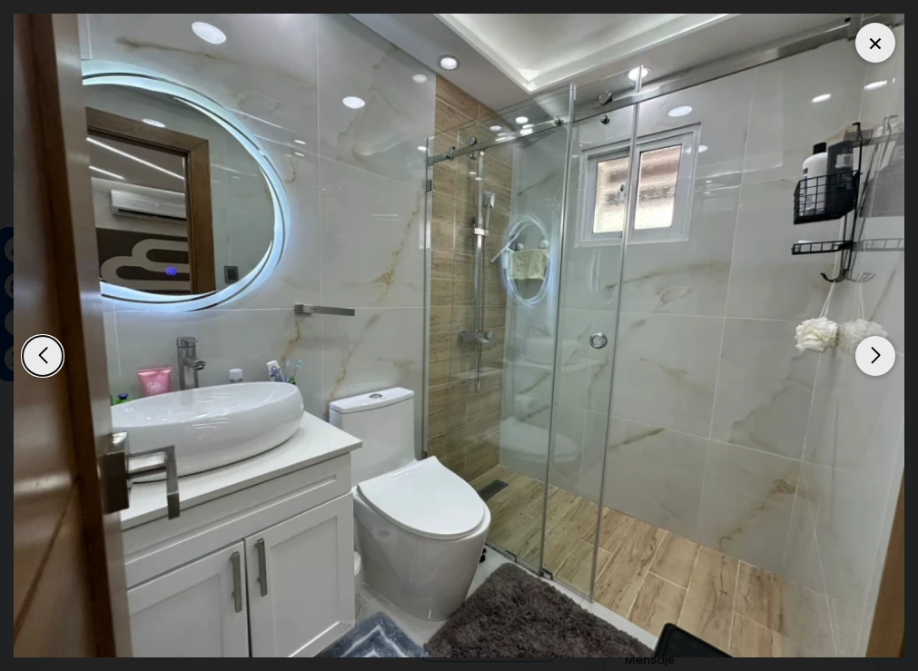
click at [876, 355] on div "Next slide" at bounding box center [875, 356] width 40 height 40
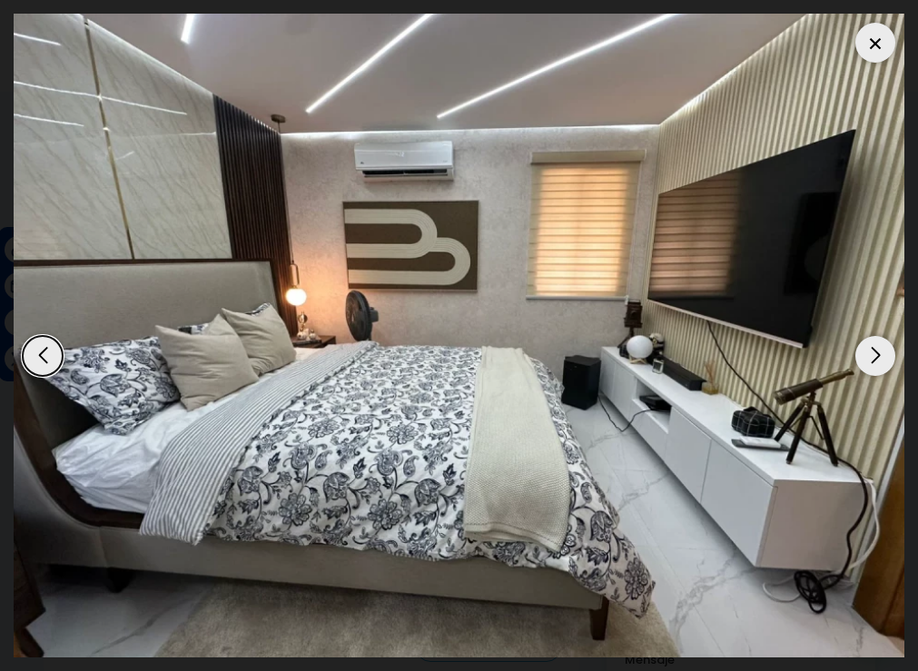
click at [876, 355] on div "Next slide" at bounding box center [875, 356] width 40 height 40
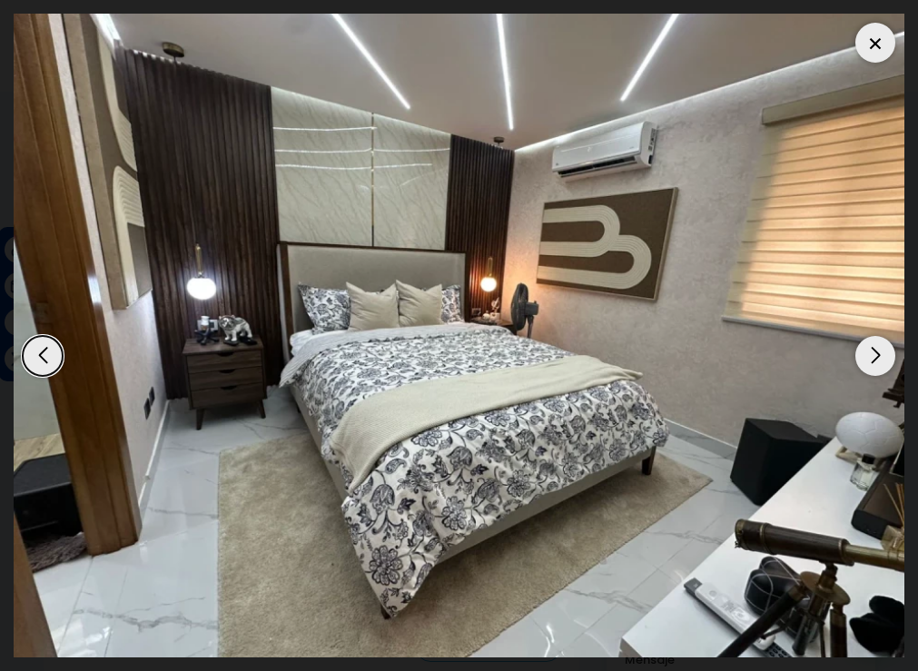
click at [876, 355] on div "Next slide" at bounding box center [875, 356] width 40 height 40
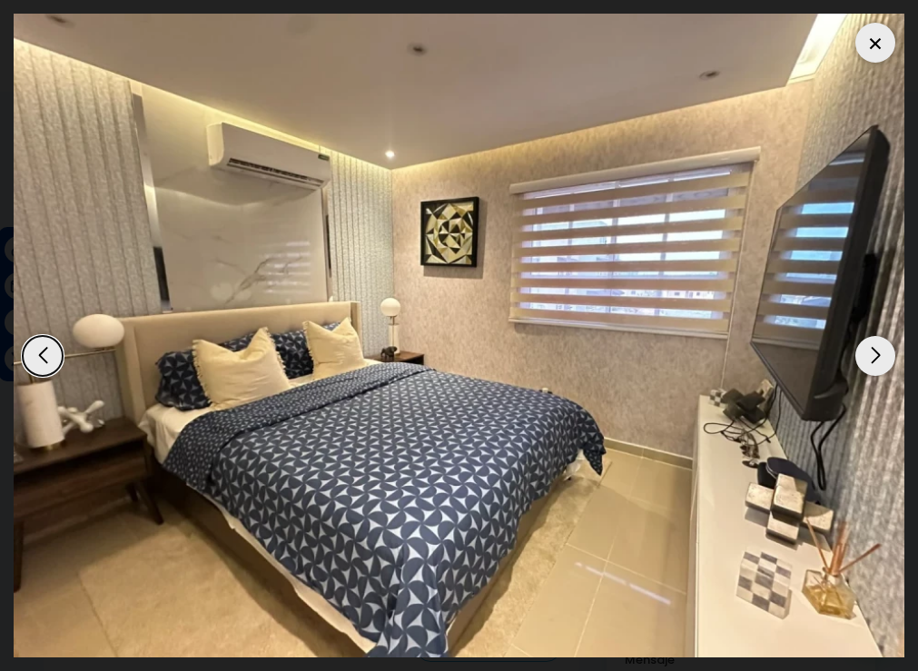
click at [877, 355] on div "Next slide" at bounding box center [875, 356] width 40 height 40
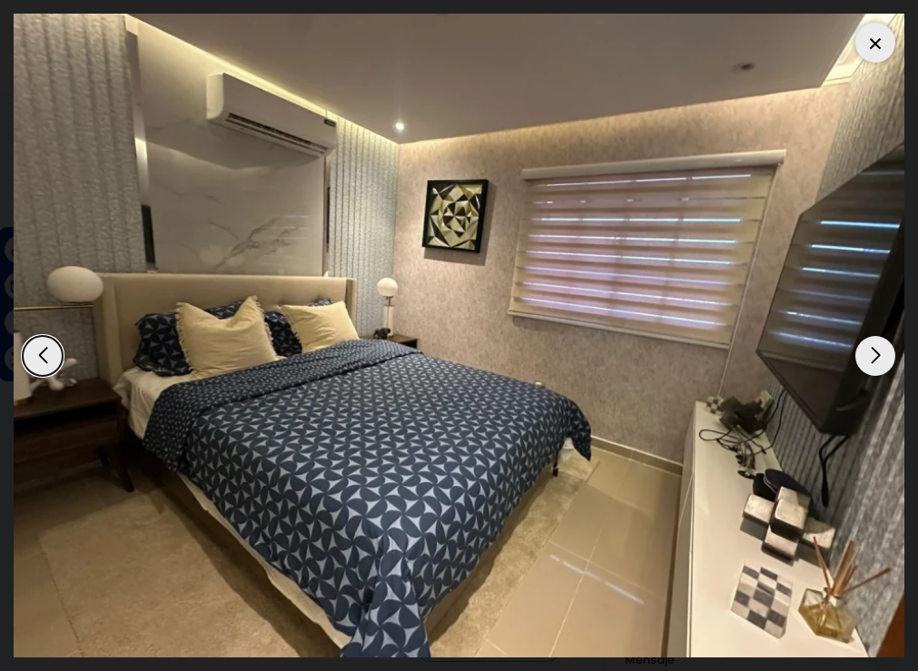
click at [877, 355] on div "Next slide" at bounding box center [875, 356] width 40 height 40
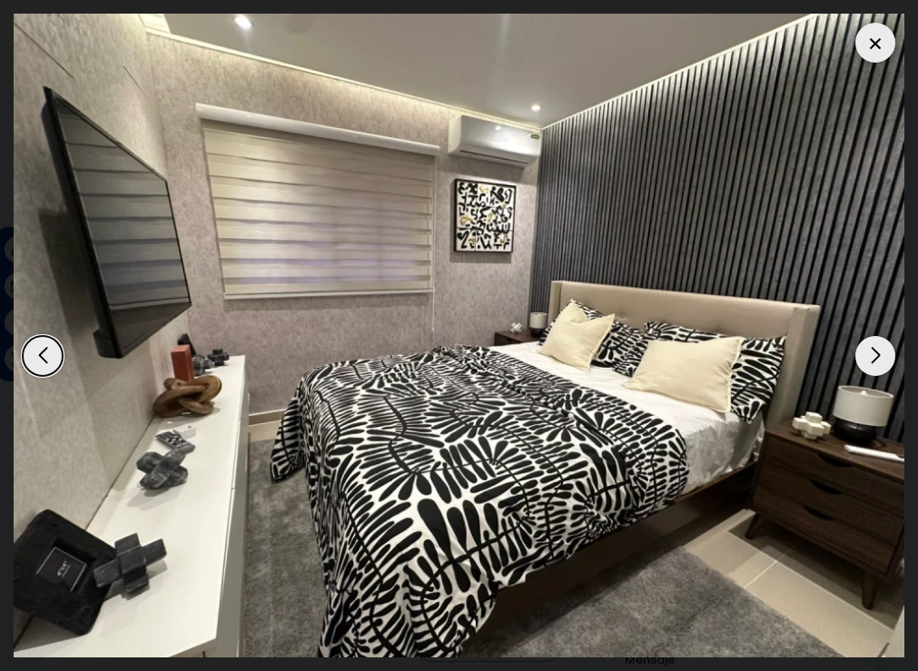
click at [877, 355] on div "Next slide" at bounding box center [875, 356] width 40 height 40
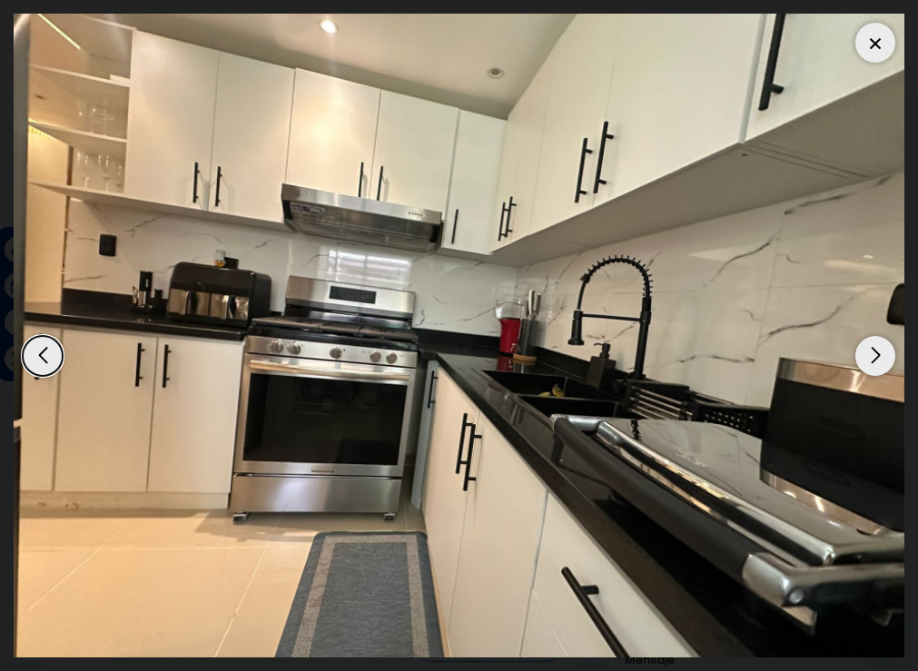
click at [877, 355] on div "Next slide" at bounding box center [875, 356] width 40 height 40
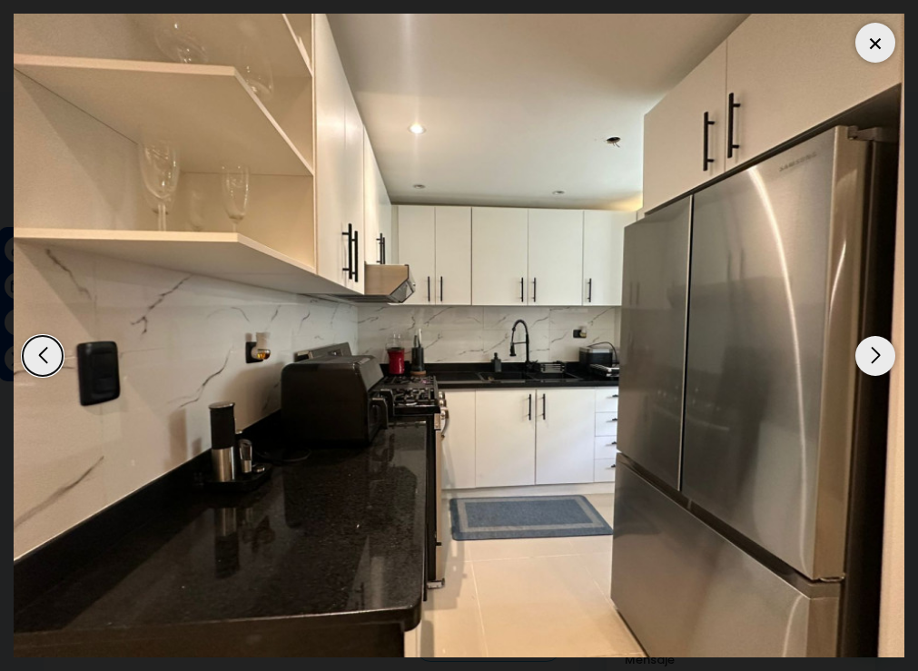
click at [877, 355] on div "Next slide" at bounding box center [875, 356] width 40 height 40
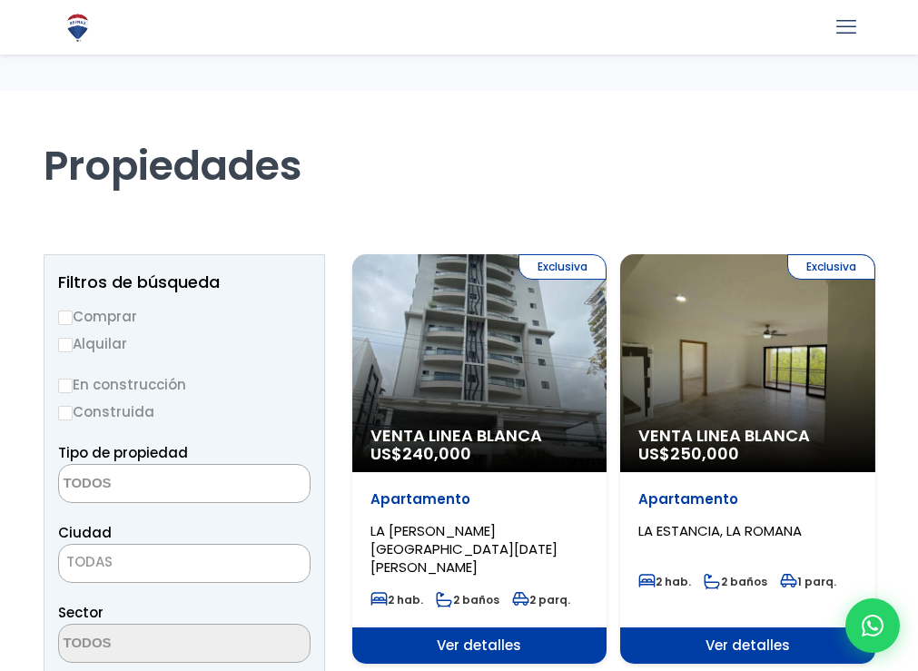
select select
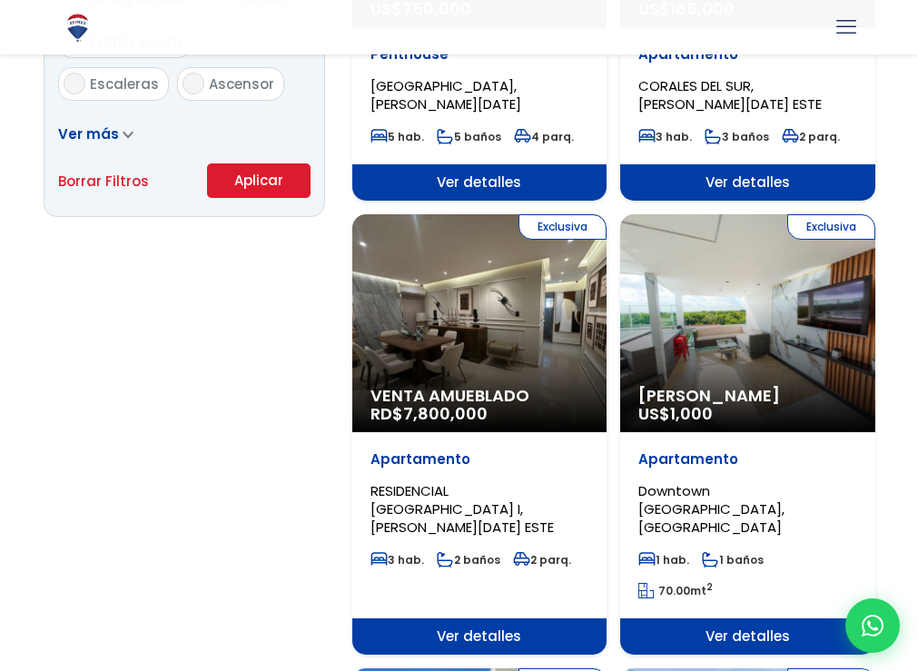
scroll to position [1272, 0]
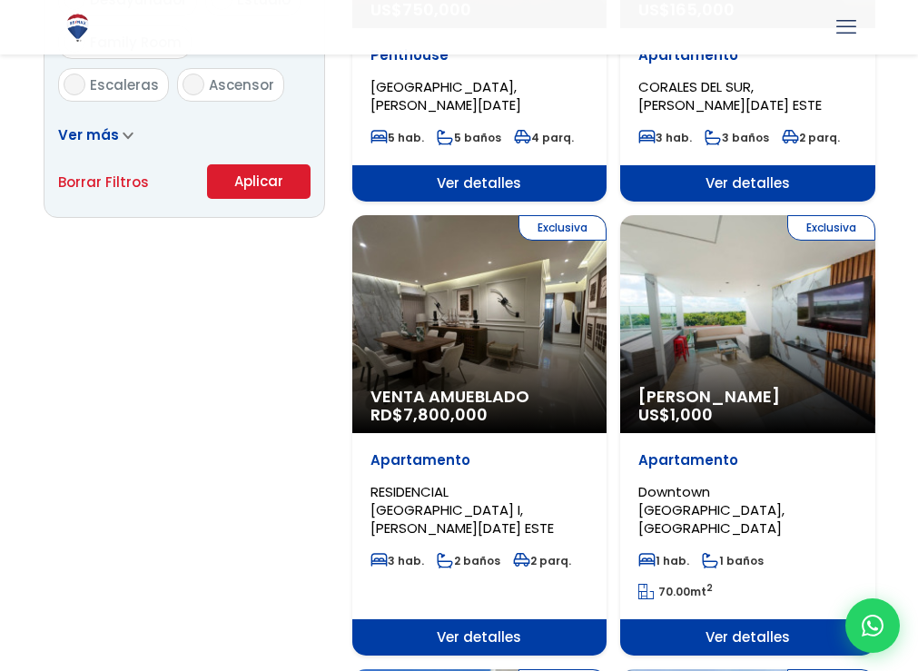
click at [456, 482] on span "RESIDENCIAL BRISA ORIENTAL I, SANTO DOMINGO ESTE" at bounding box center [461, 509] width 183 height 55
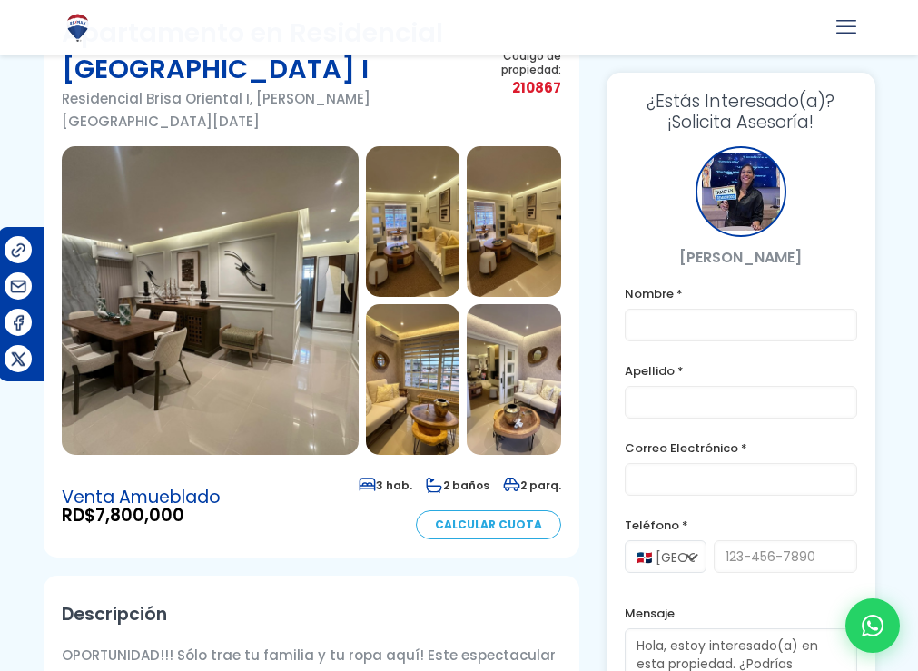
scroll to position [91, 0]
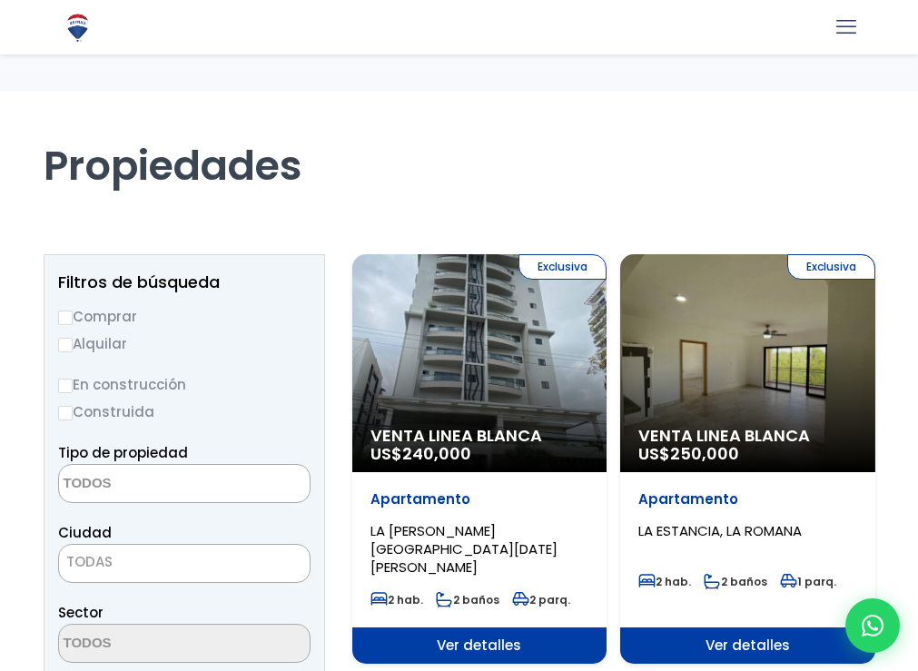
select select
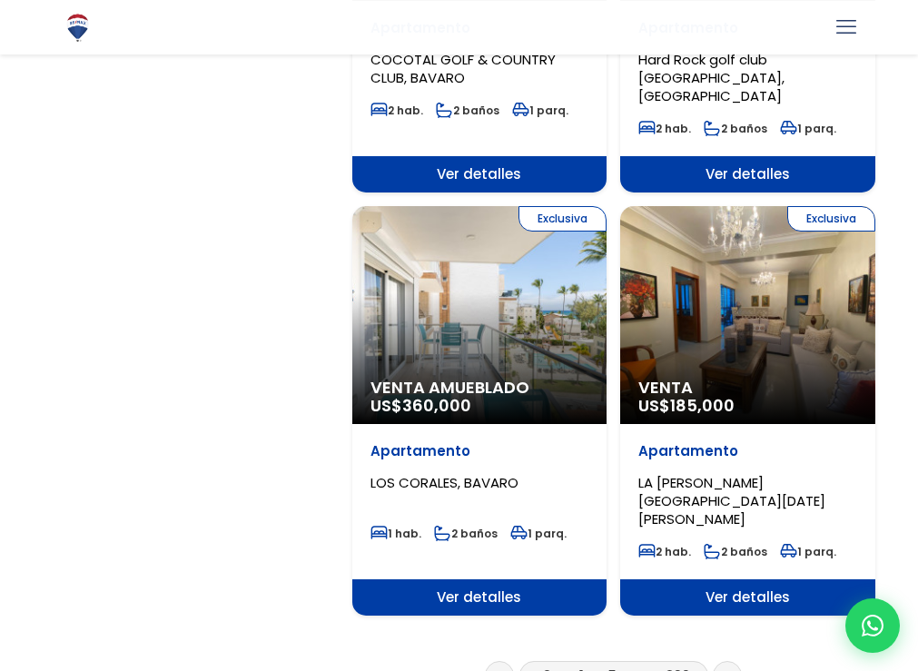
scroll to position [2996, 0]
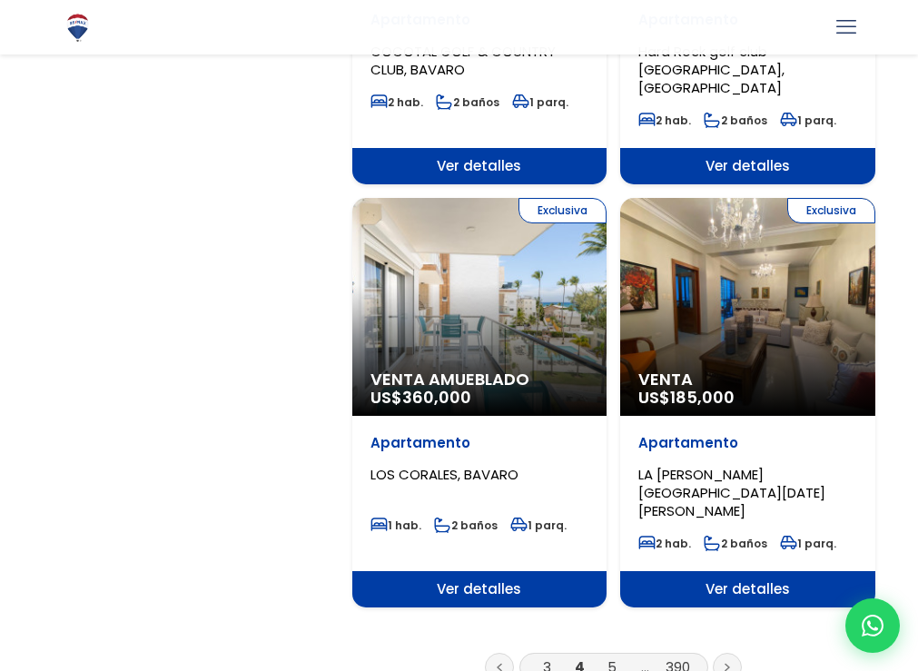
click at [608, 657] on link "5" at bounding box center [611, 666] width 9 height 19
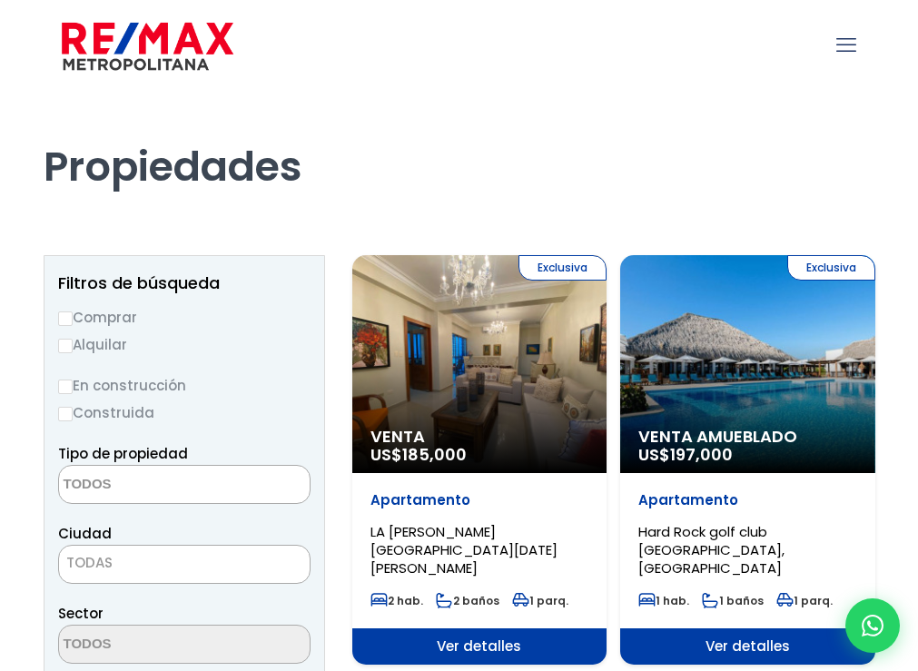
select select
click at [424, 457] on span "185,000" at bounding box center [434, 454] width 64 height 23
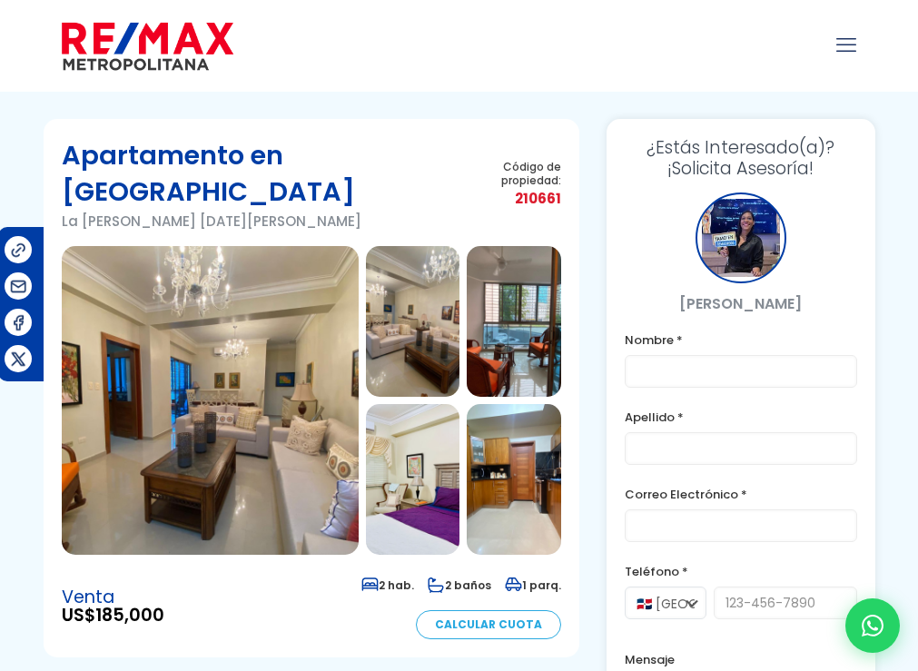
click at [257, 449] on img at bounding box center [210, 400] width 297 height 309
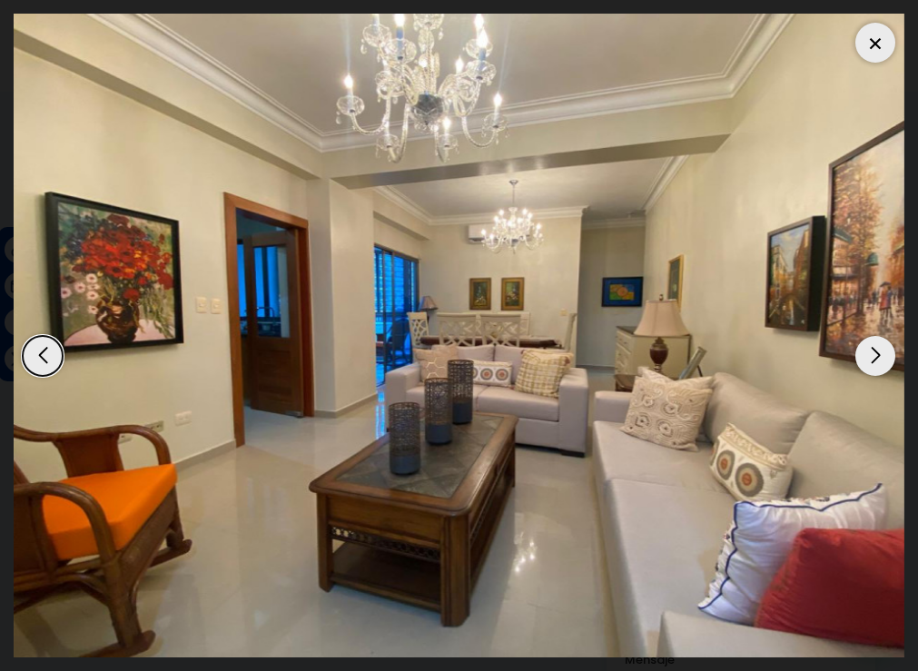
click at [872, 345] on div "Next slide" at bounding box center [875, 356] width 40 height 40
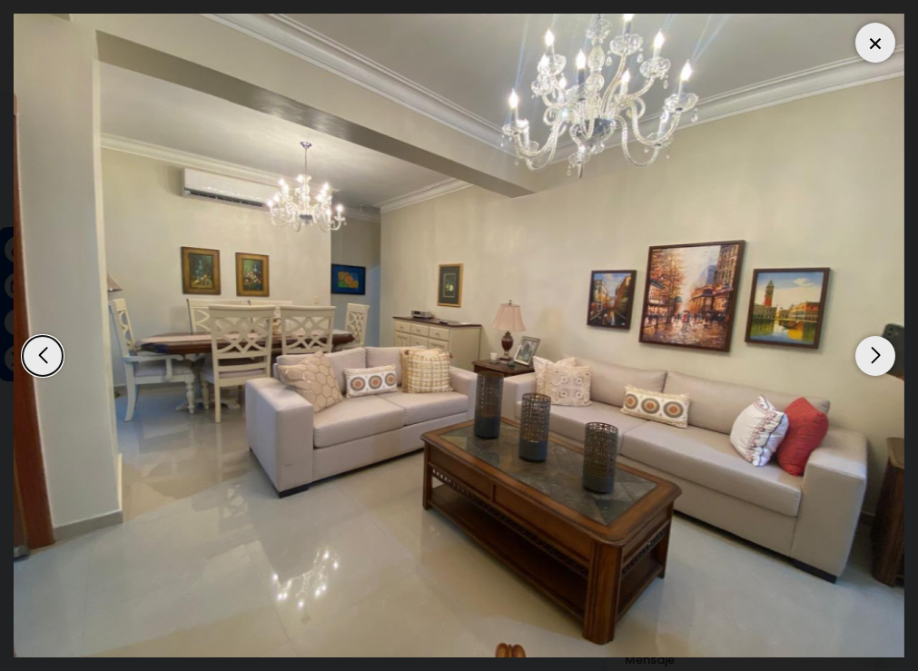
click at [872, 345] on div "Next slide" at bounding box center [875, 356] width 40 height 40
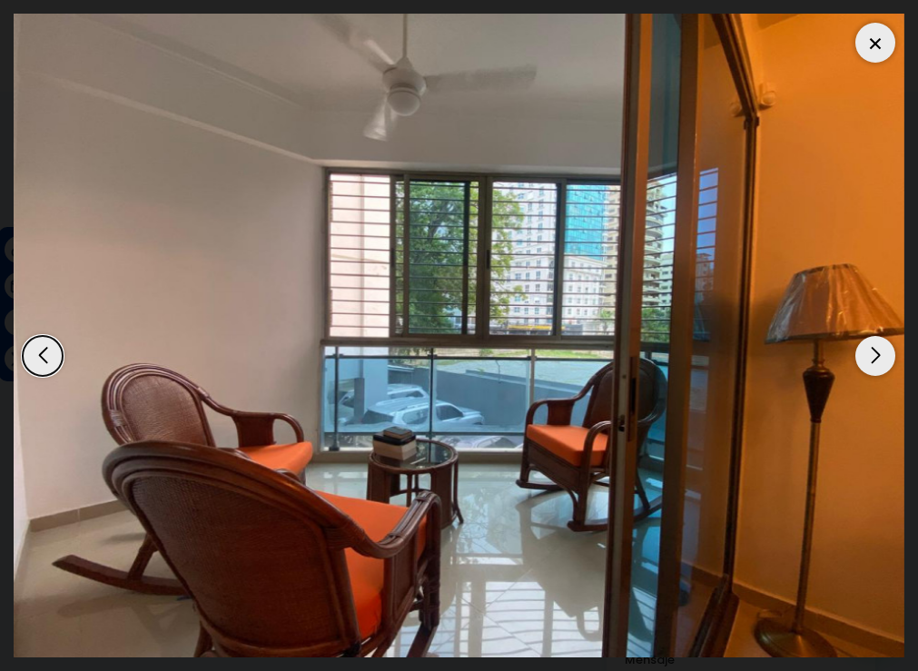
click at [872, 345] on div "Next slide" at bounding box center [875, 356] width 40 height 40
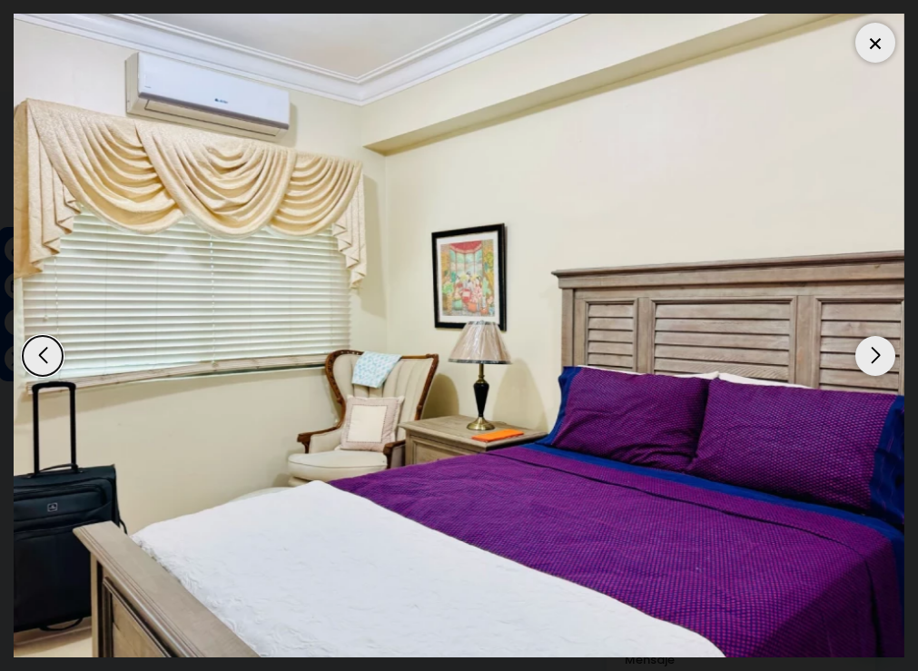
click at [872, 345] on div "Next slide" at bounding box center [875, 356] width 40 height 40
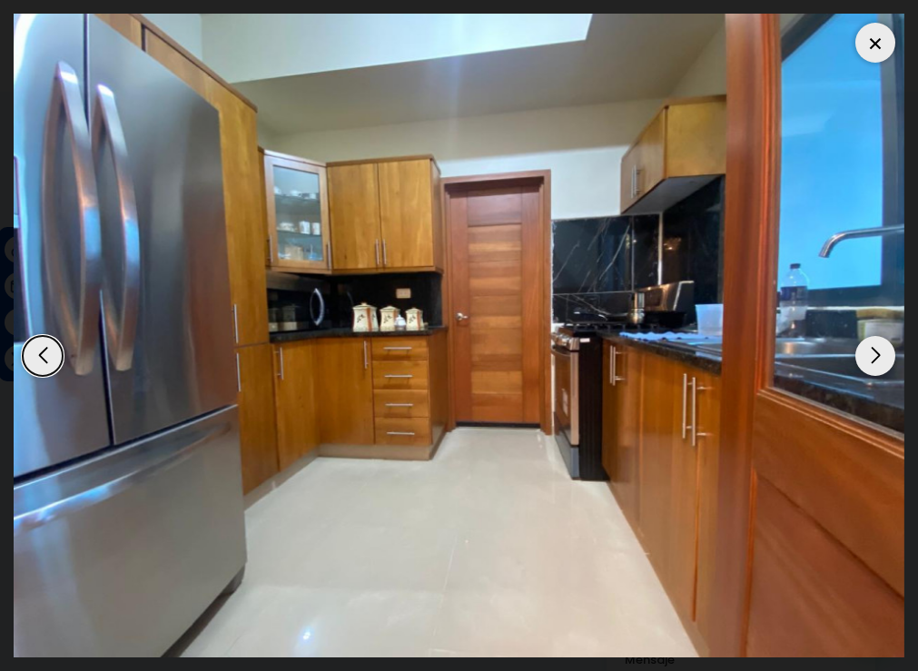
click at [872, 345] on div "Next slide" at bounding box center [875, 356] width 40 height 40
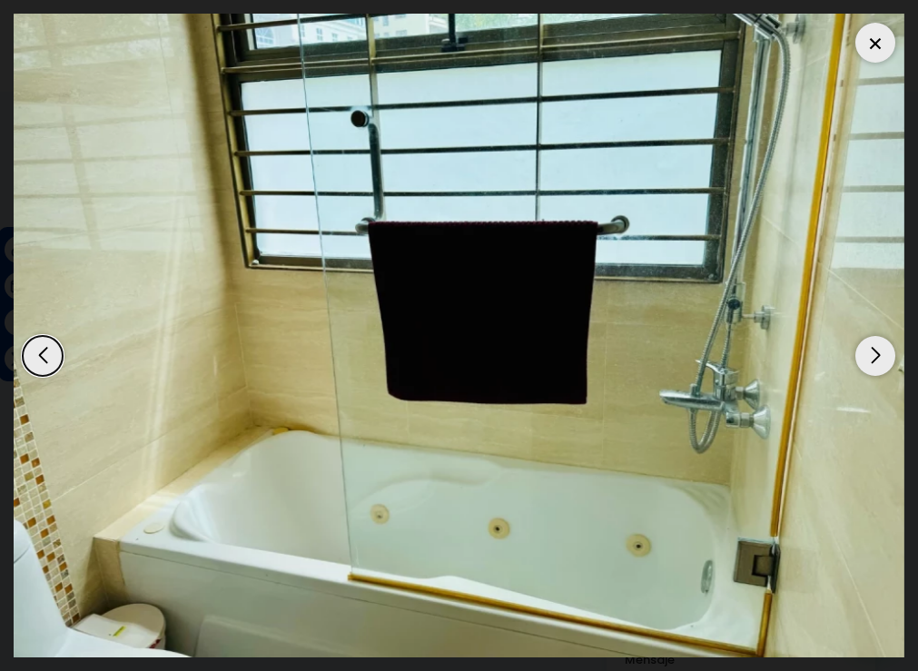
click at [872, 345] on div "Next slide" at bounding box center [875, 356] width 40 height 40
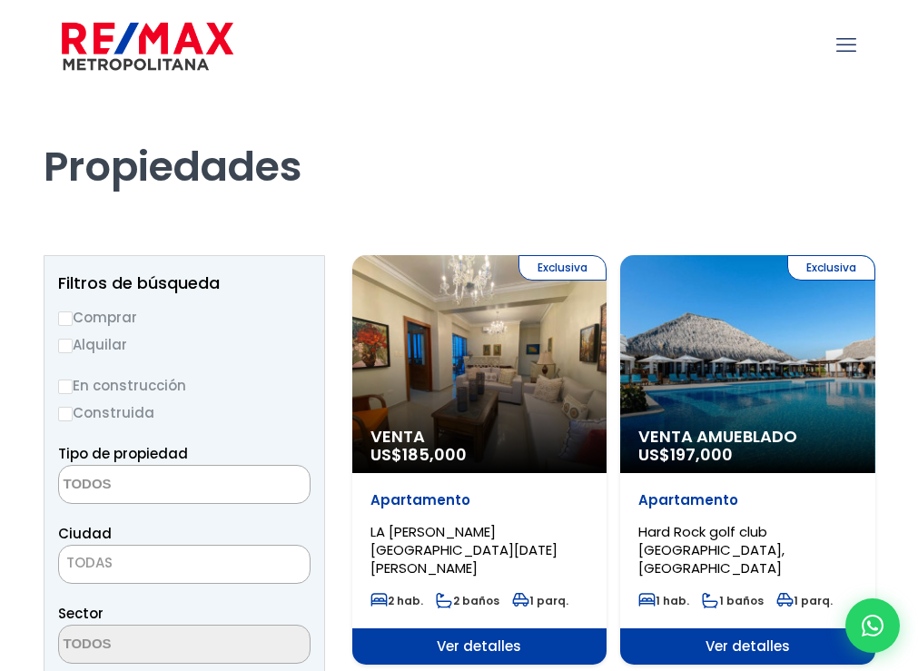
select select
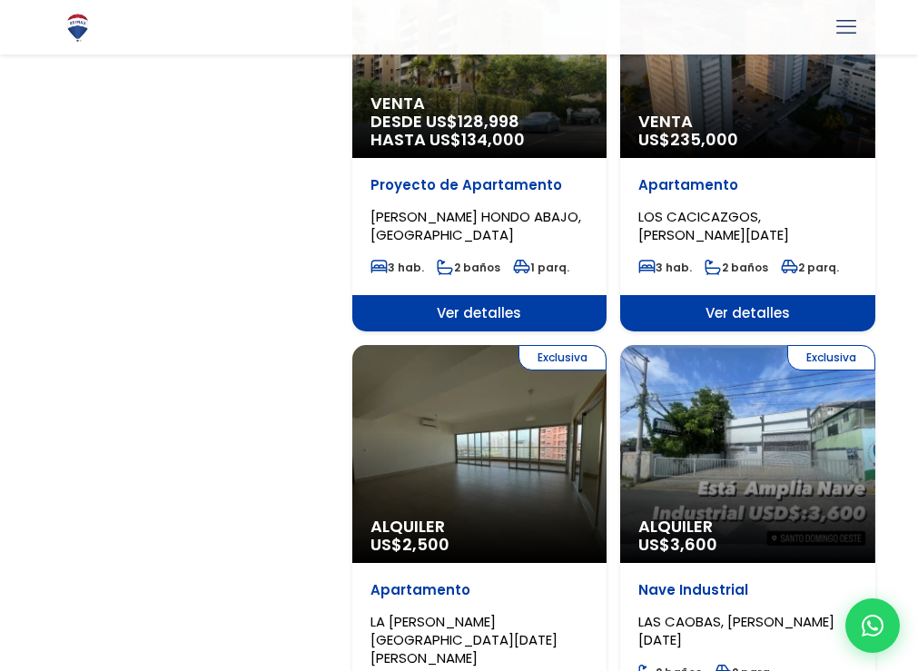
scroll to position [3267, 0]
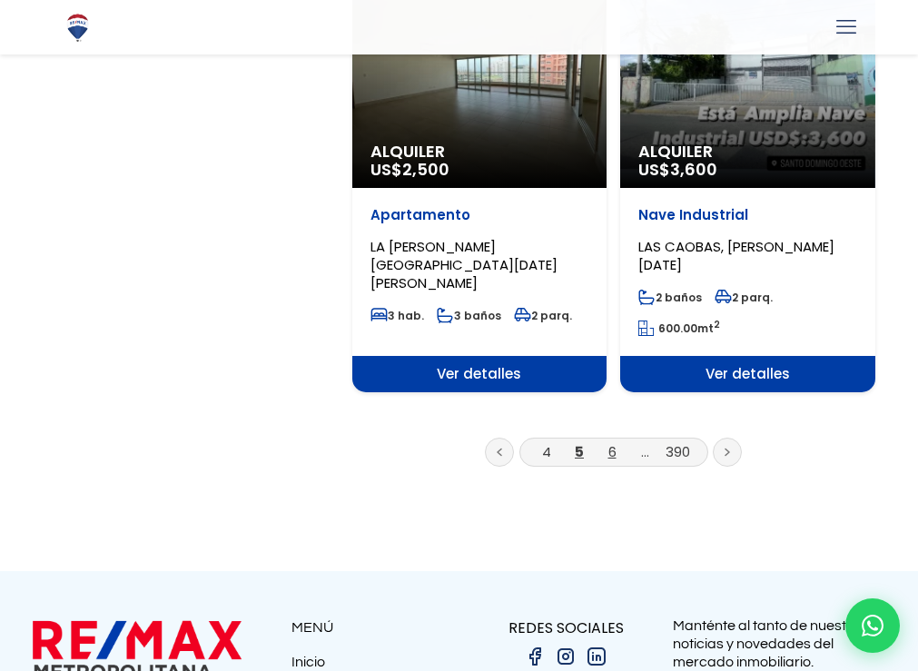
click at [614, 442] on link "6" at bounding box center [612, 451] width 8 height 19
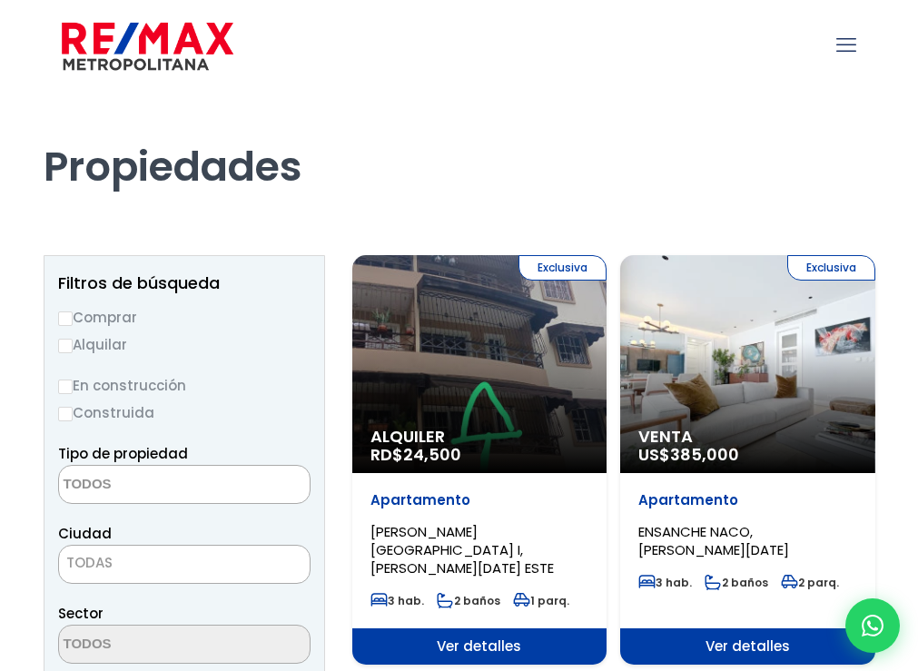
select select
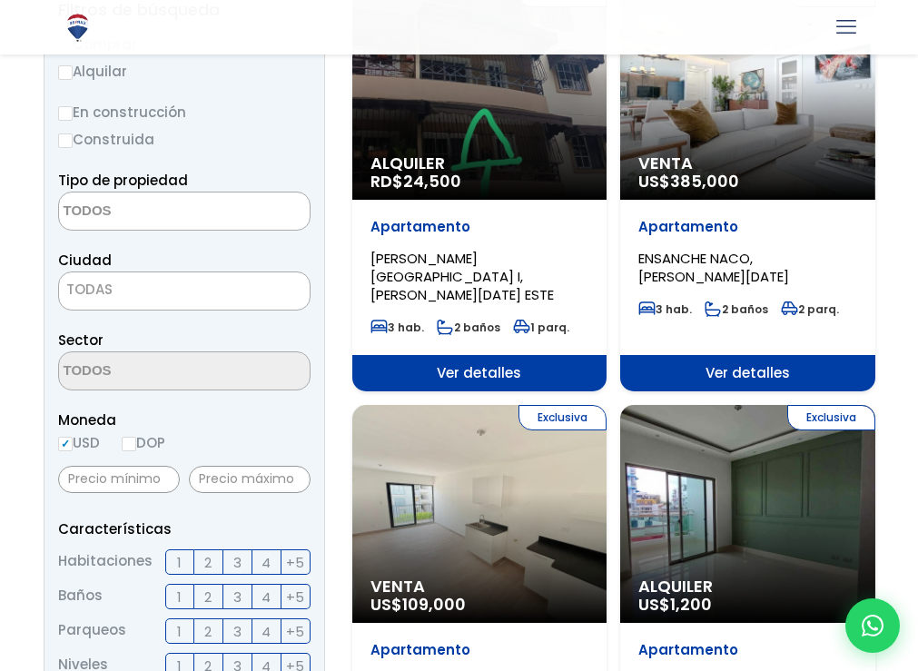
scroll to position [91, 0]
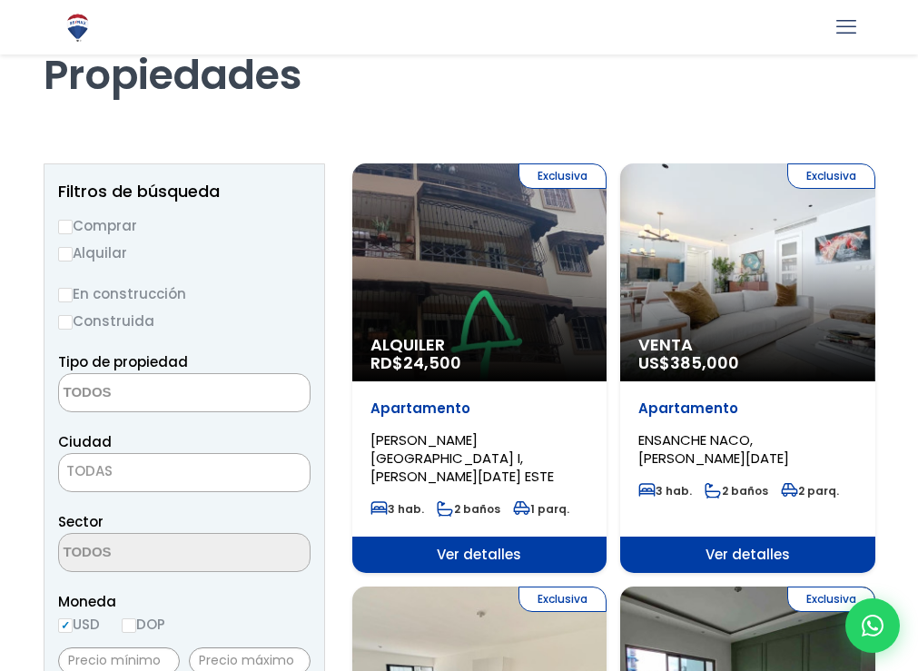
click at [729, 452] on span "ENSANCHE NACO, [PERSON_NAME][DATE]" at bounding box center [713, 448] width 151 height 37
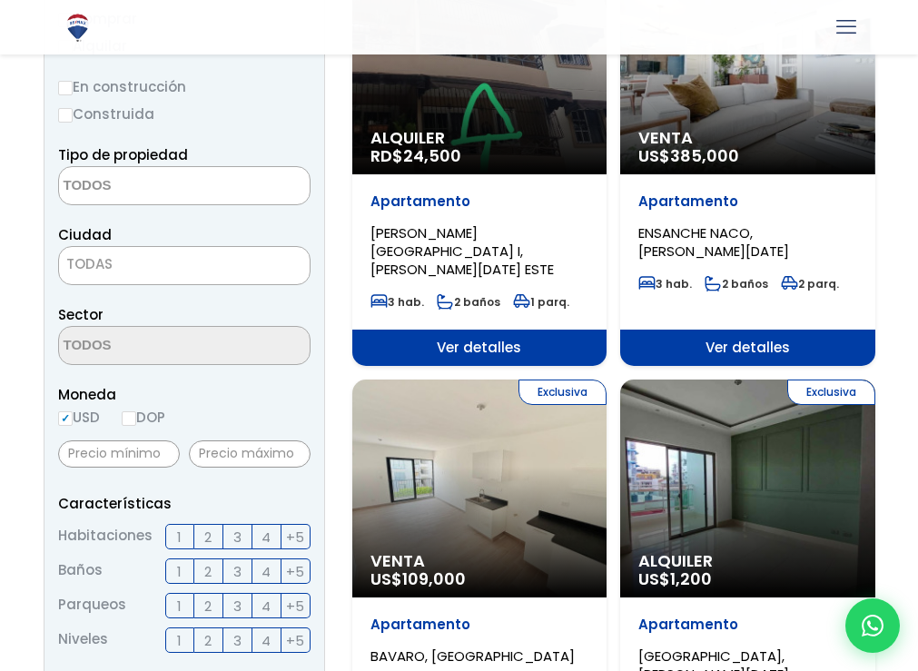
scroll to position [363, 0]
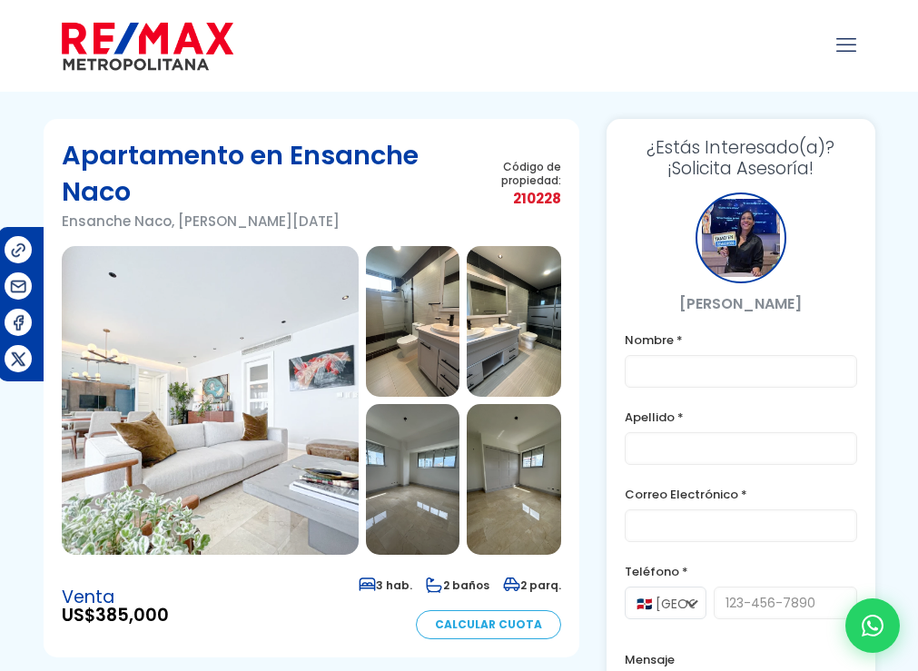
click at [321, 446] on img at bounding box center [210, 400] width 297 height 309
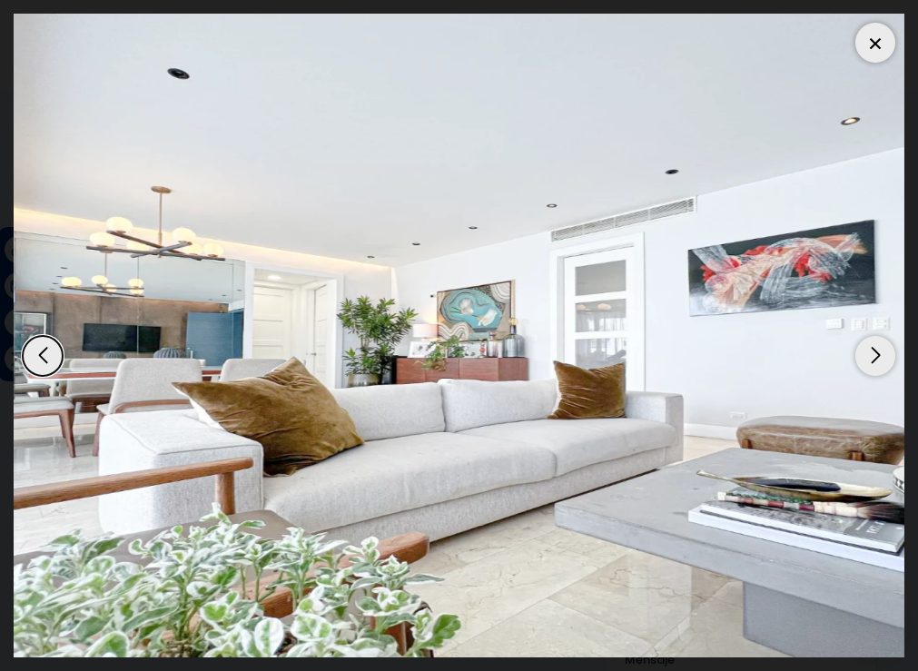
click at [879, 356] on div "Next slide" at bounding box center [875, 356] width 40 height 40
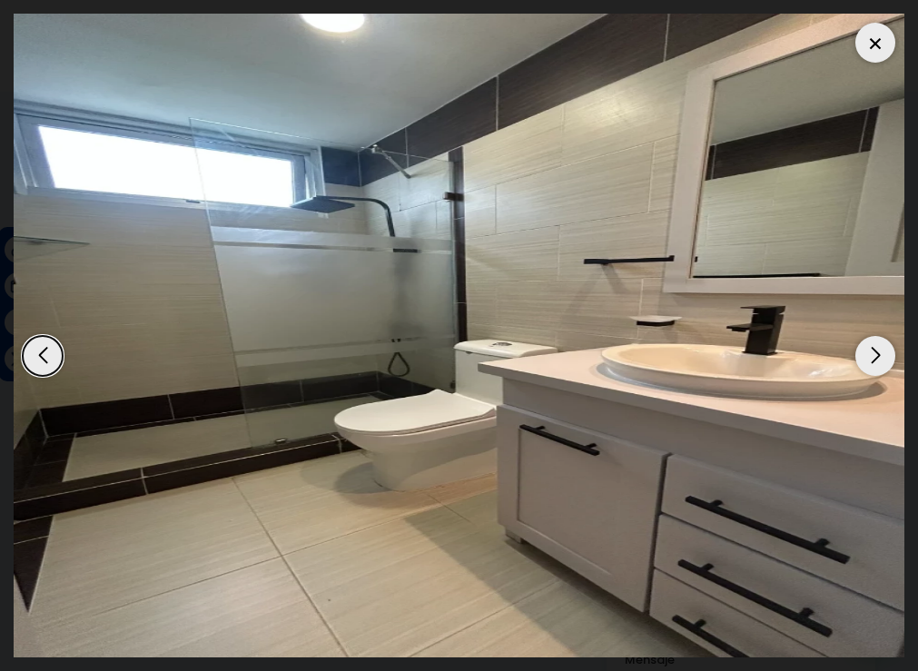
click at [879, 356] on div "Next slide" at bounding box center [875, 356] width 40 height 40
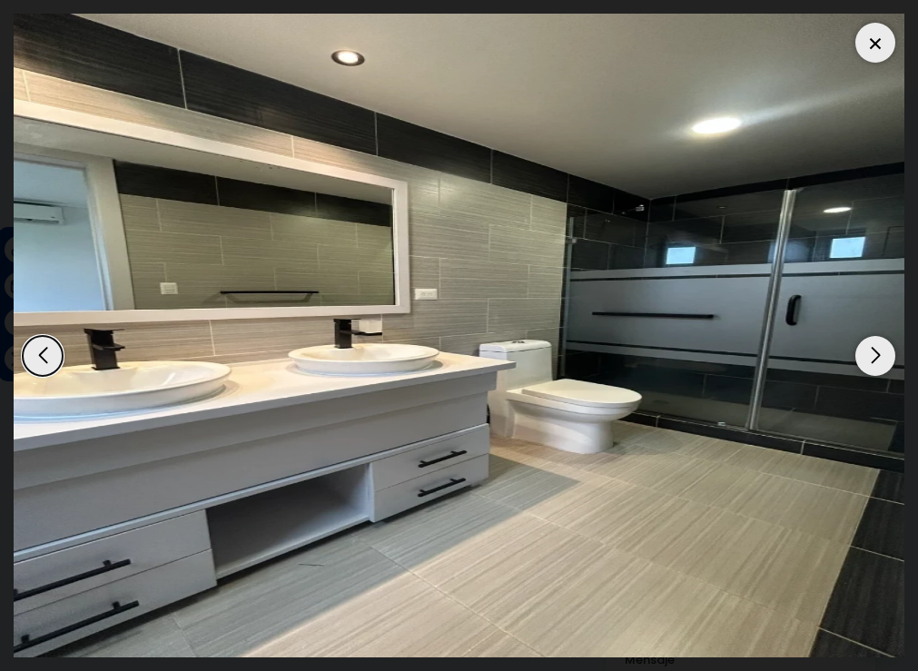
click at [879, 356] on div "Next slide" at bounding box center [875, 356] width 40 height 40
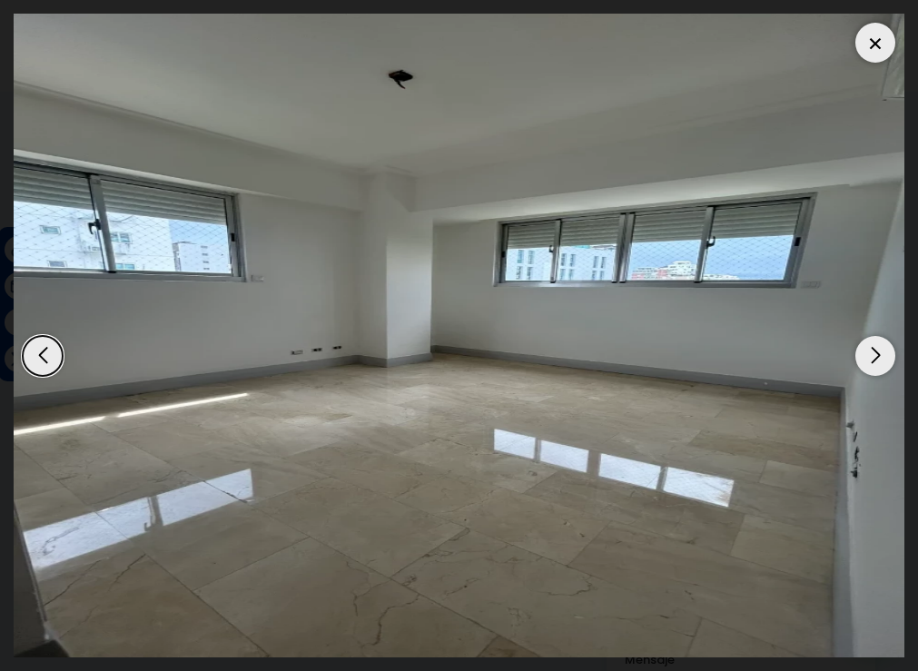
click at [879, 356] on div "Next slide" at bounding box center [875, 356] width 40 height 40
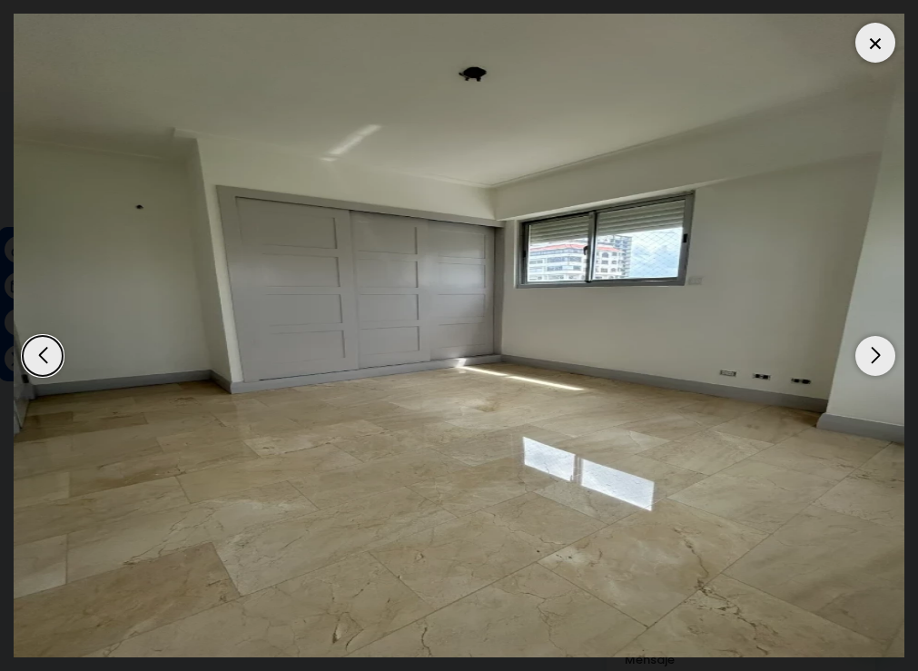
click at [868, 43] on div at bounding box center [875, 43] width 40 height 40
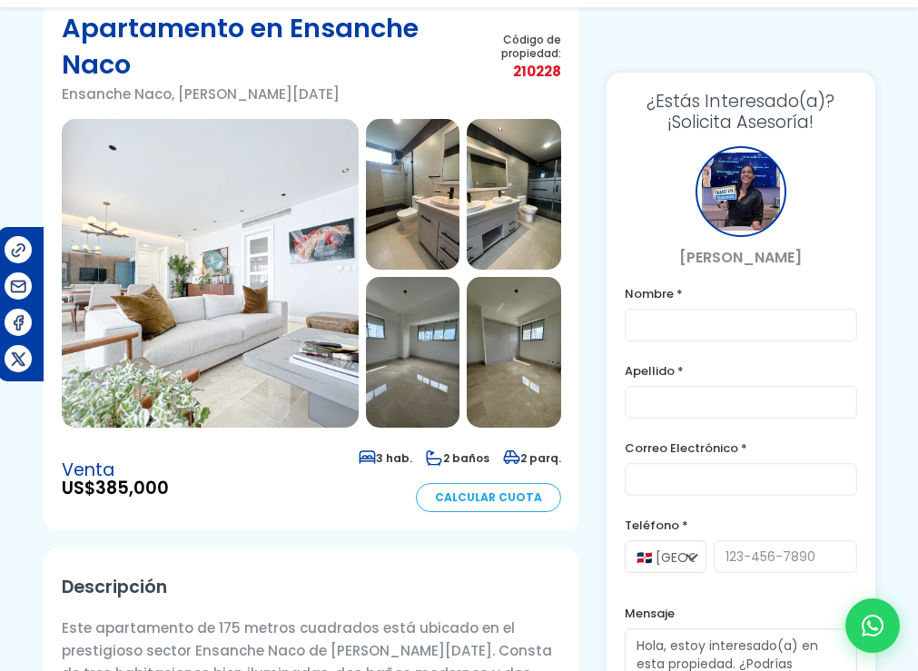
scroll to position [363, 0]
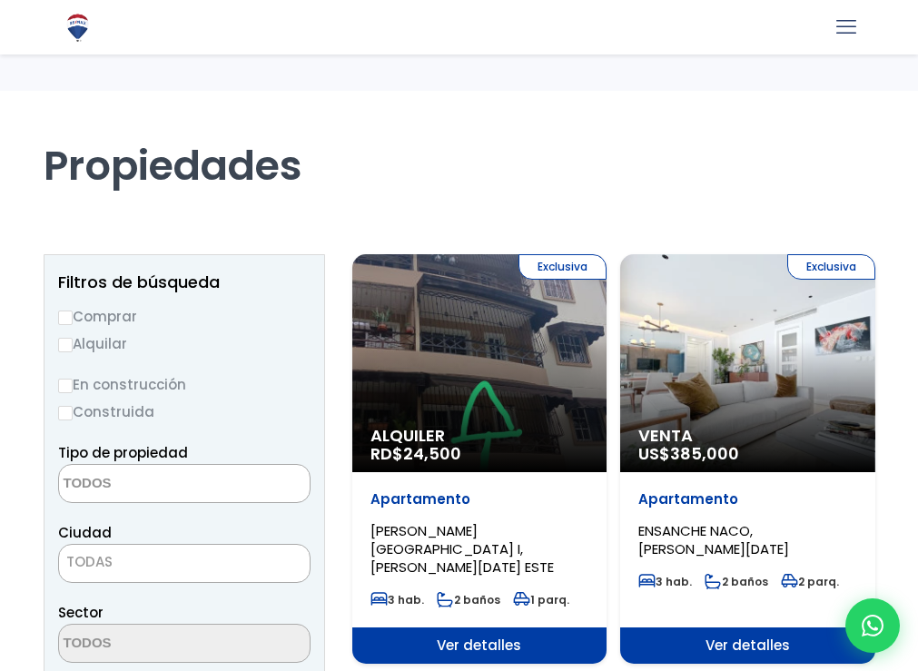
select select
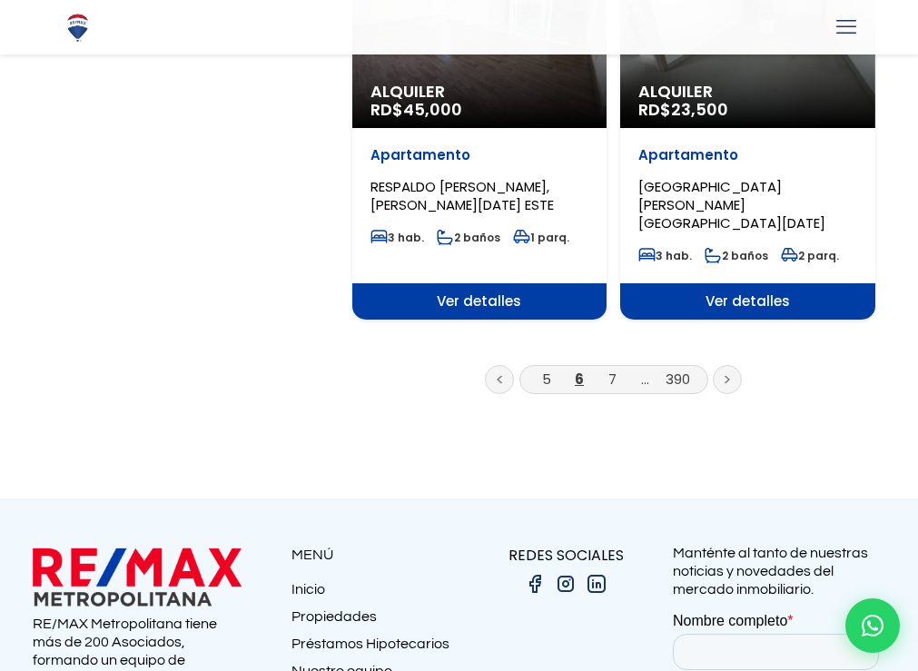
scroll to position [3268, 0]
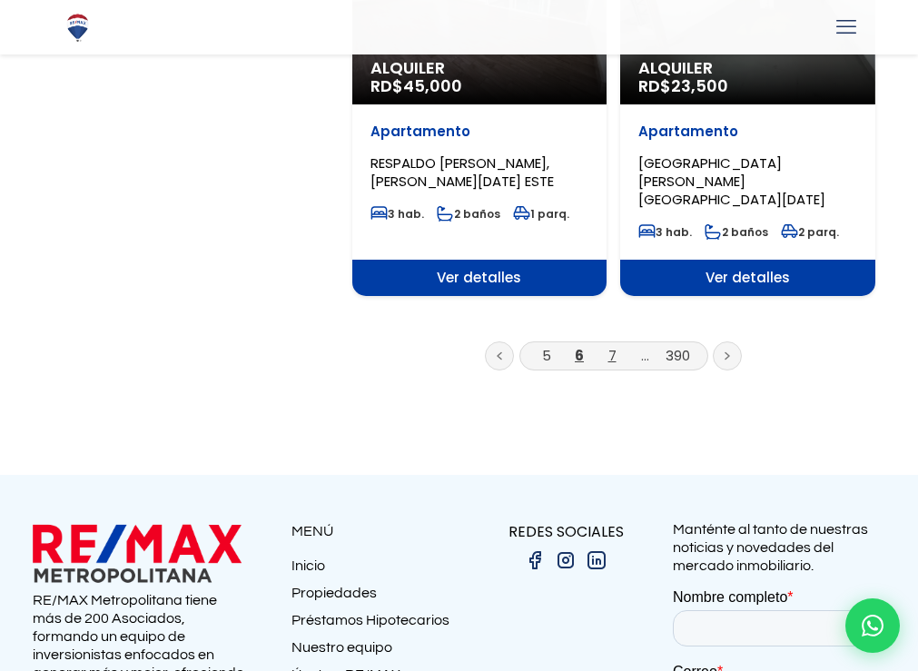
click at [614, 344] on li "7" at bounding box center [611, 355] width 29 height 23
click at [610, 346] on link "7" at bounding box center [612, 355] width 8 height 19
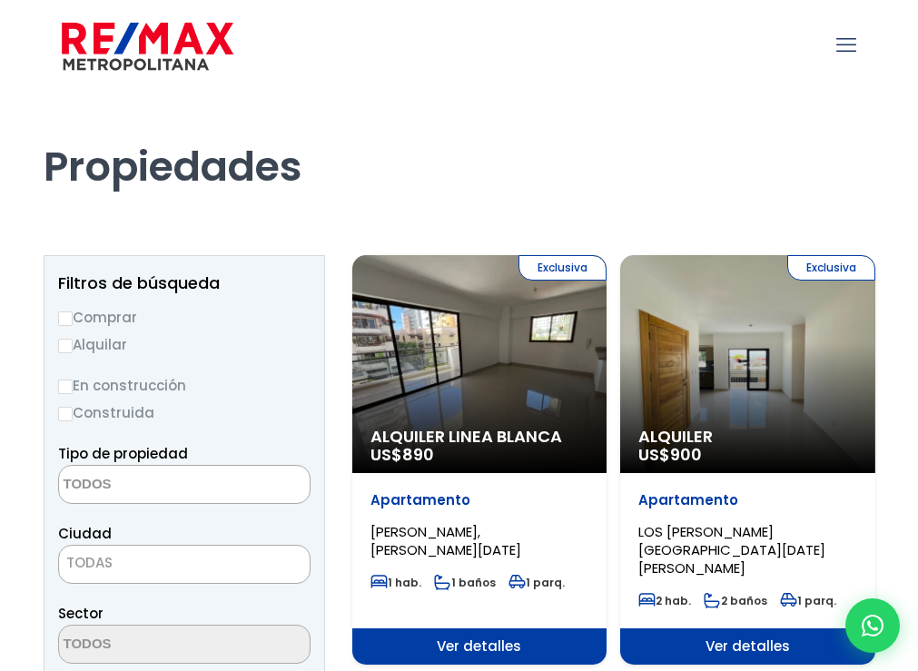
select select
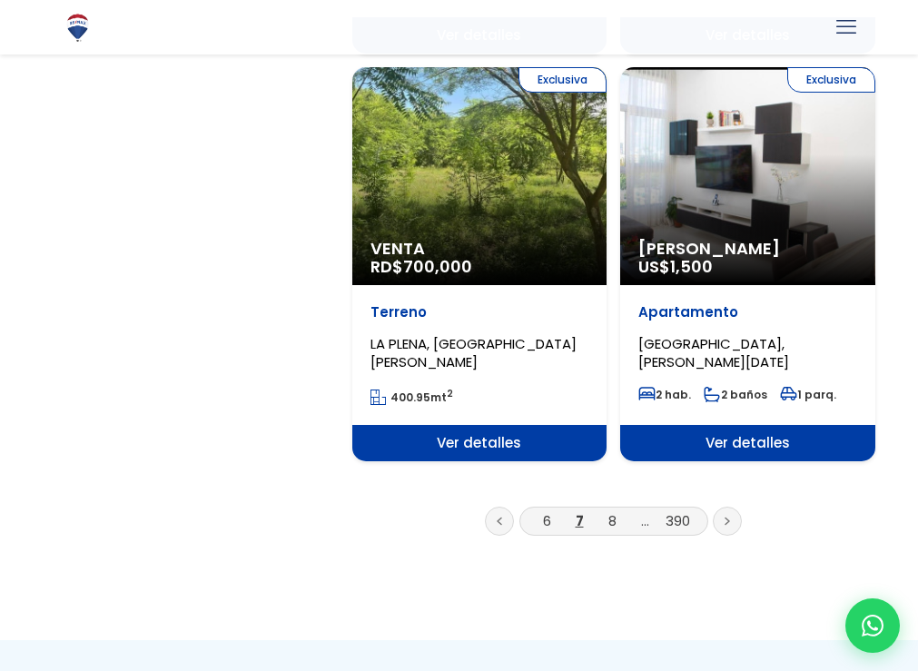
scroll to position [3086, 0]
